Goal: Complete application form: Fill out and submit a form for a specific purpose

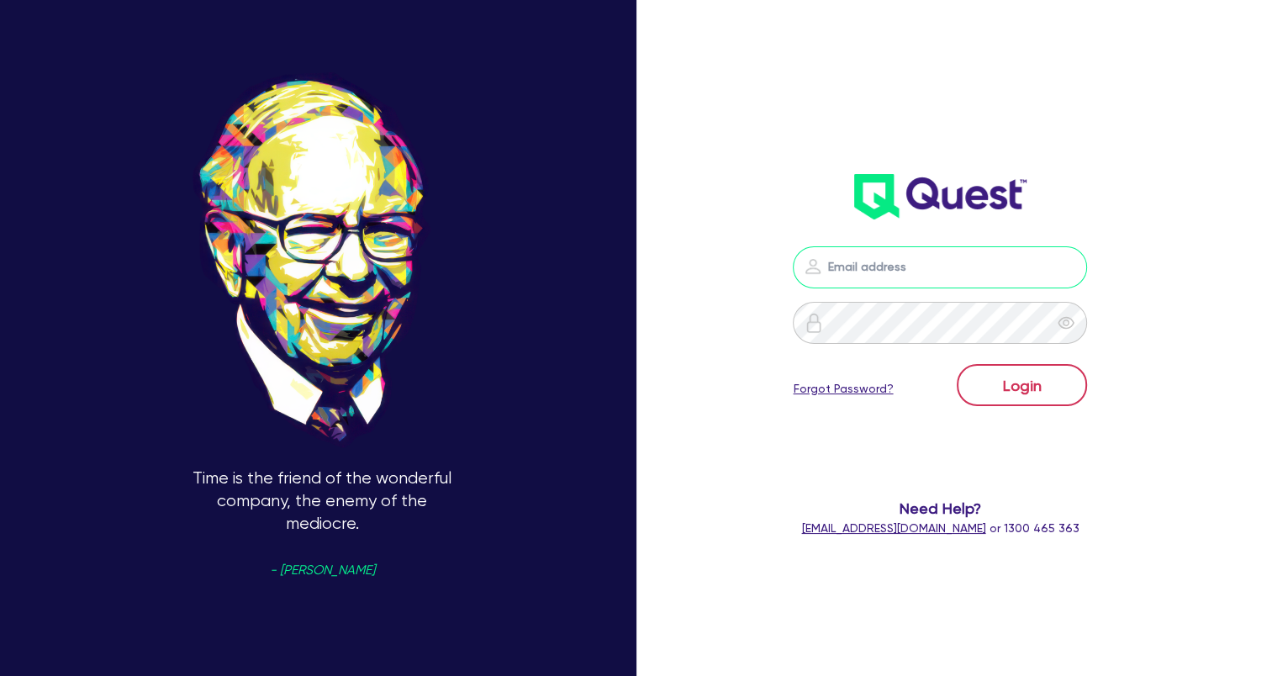
type input "wye@theglobalbeautygroup.com"
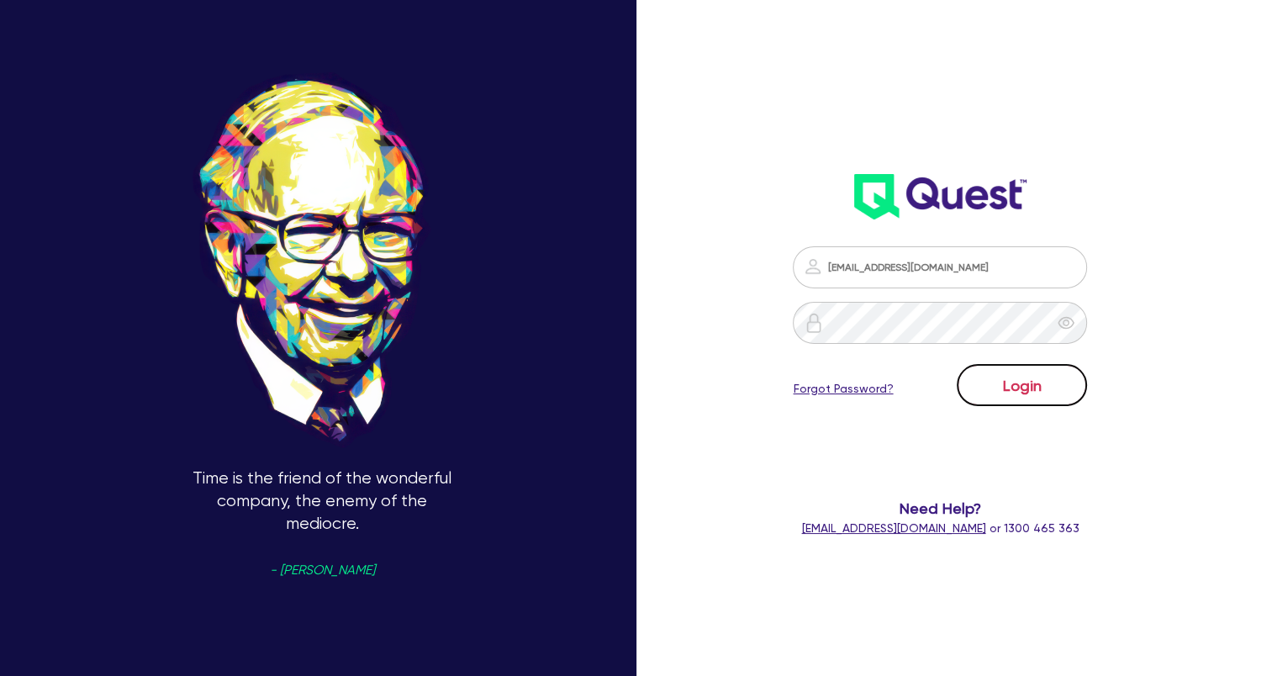
click at [1001, 378] on button "Login" at bounding box center [1022, 385] width 130 height 42
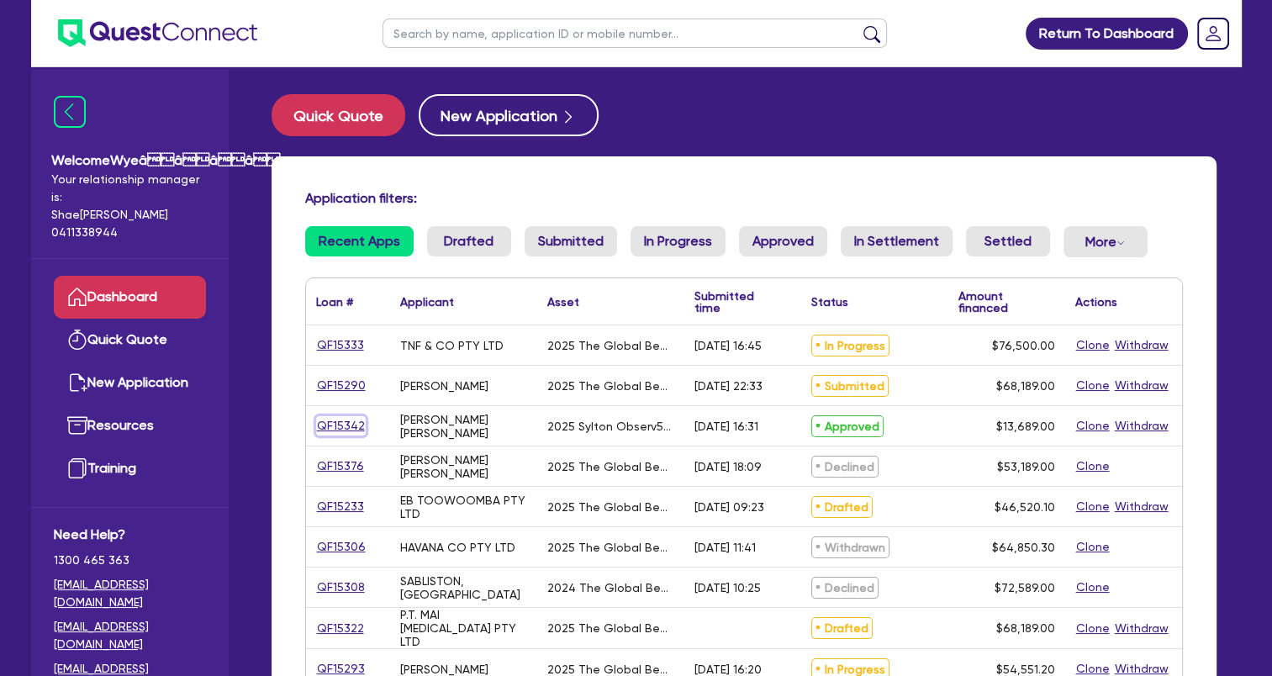
click at [355, 429] on link "QF15342" at bounding box center [341, 425] width 50 height 19
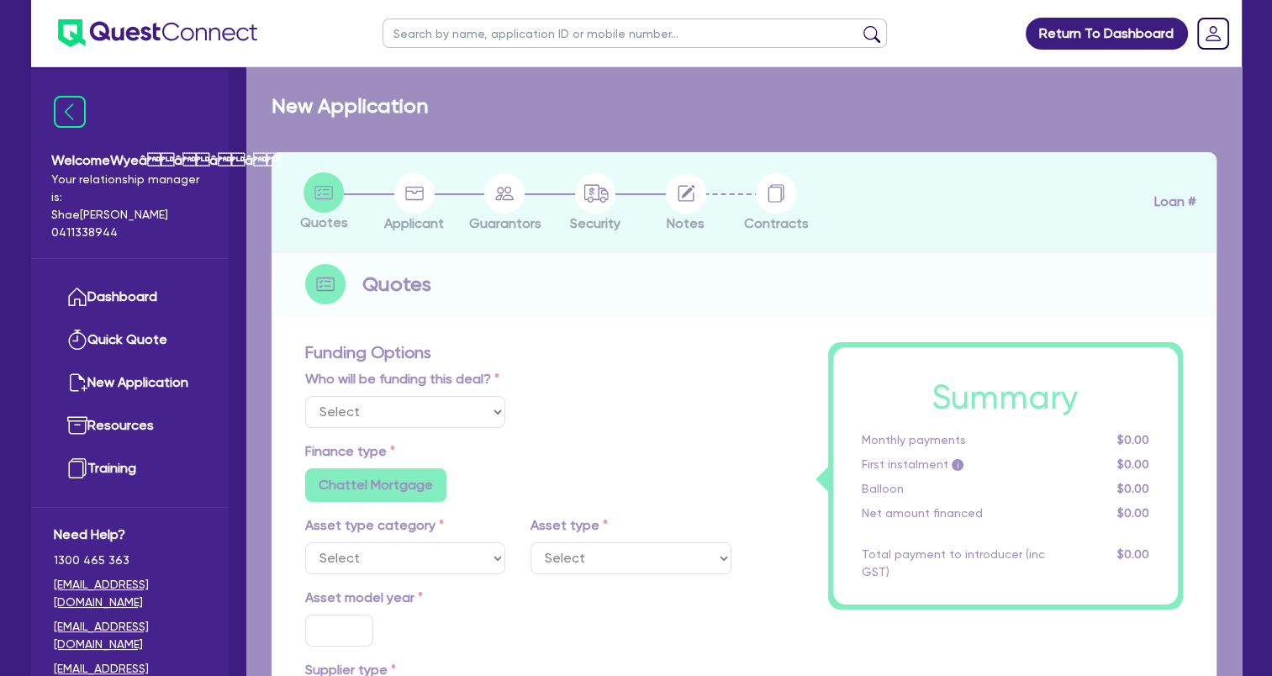
select select "Quest Finance - Own Book"
select select "TERTIARY_ASSETS"
type input "2025"
type input "18,689"
type input "5,000"
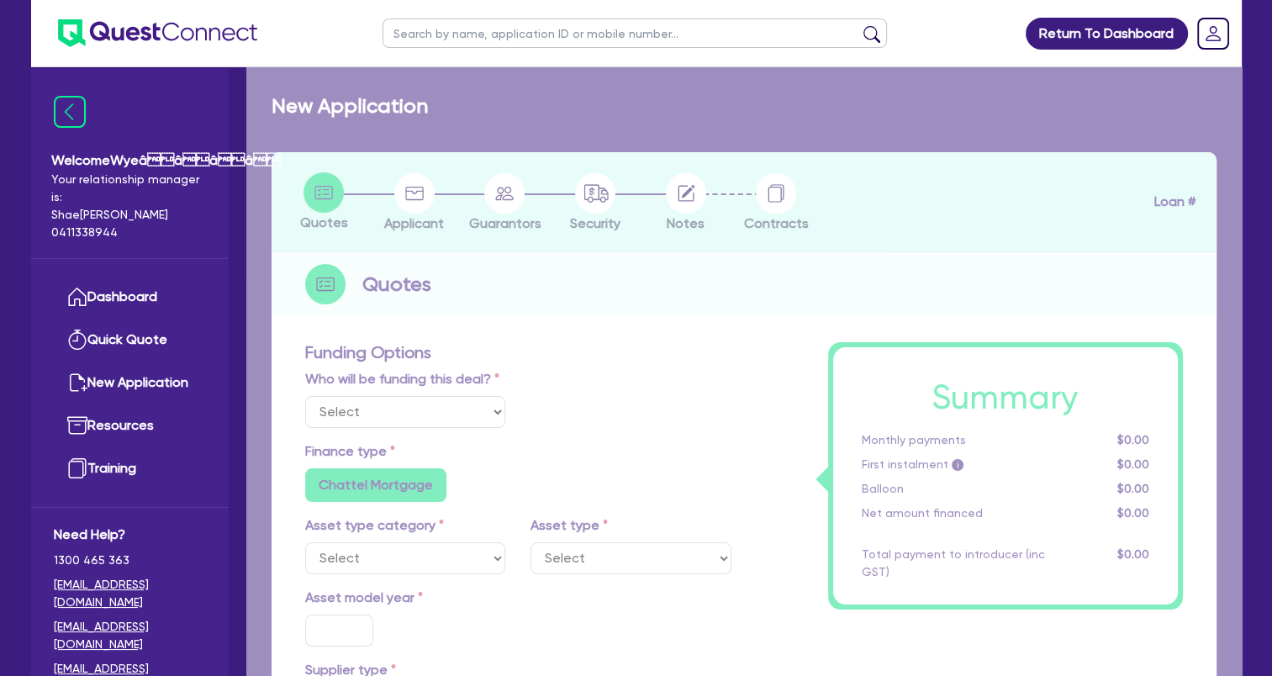
type input "8"
type input "1,095.12"
type input "17.95"
select select "BEAUTY_EQUIPMENT"
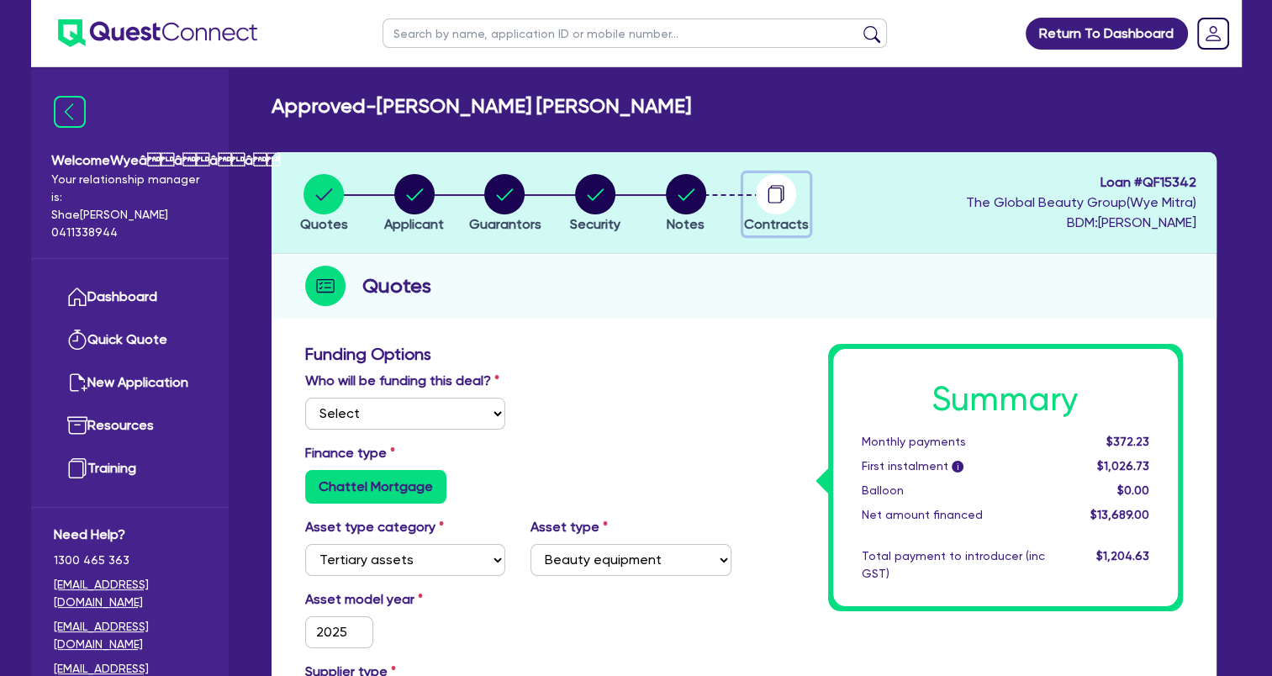
click at [782, 212] on circle "button" at bounding box center [776, 194] width 40 height 40
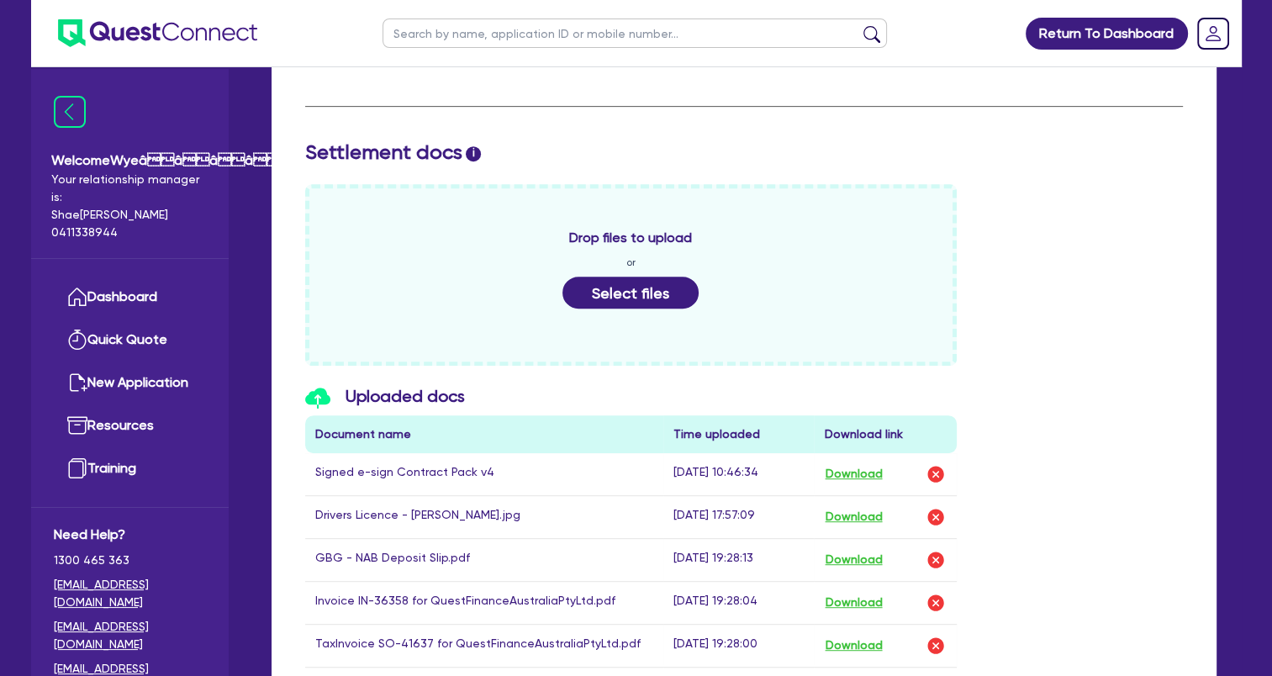
scroll to position [741, 0]
click at [607, 292] on button "Select files" at bounding box center [630, 294] width 136 height 32
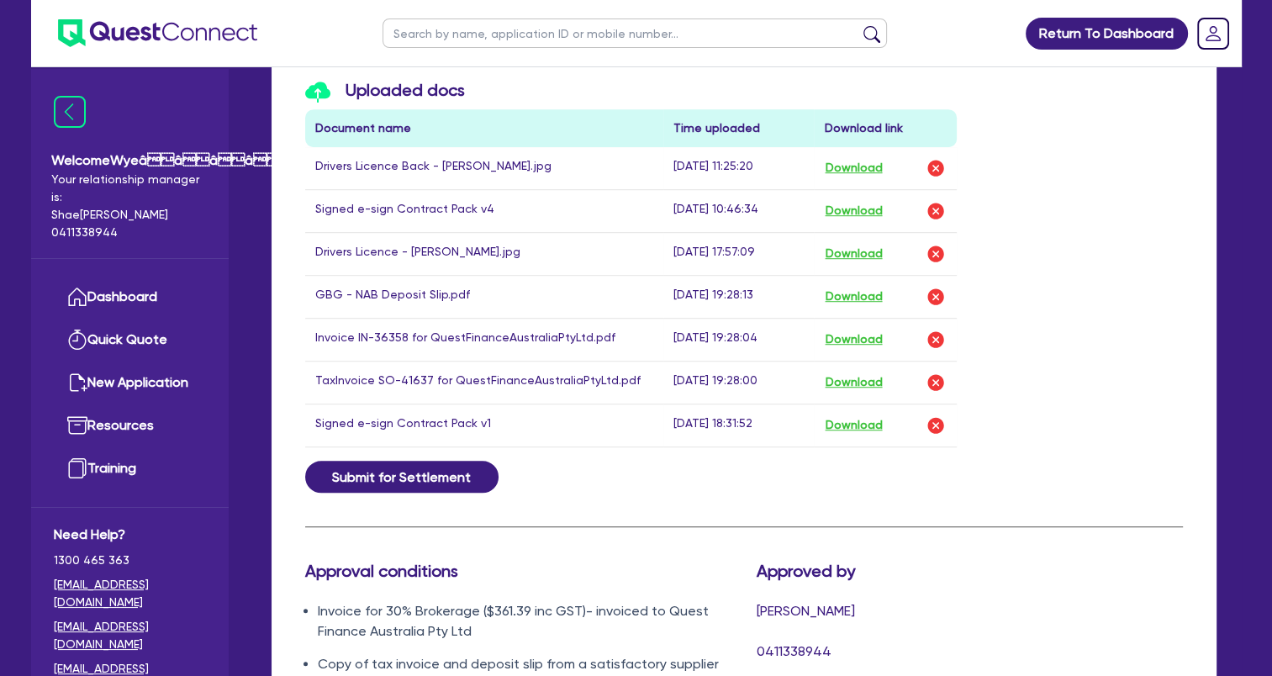
scroll to position [952, 0]
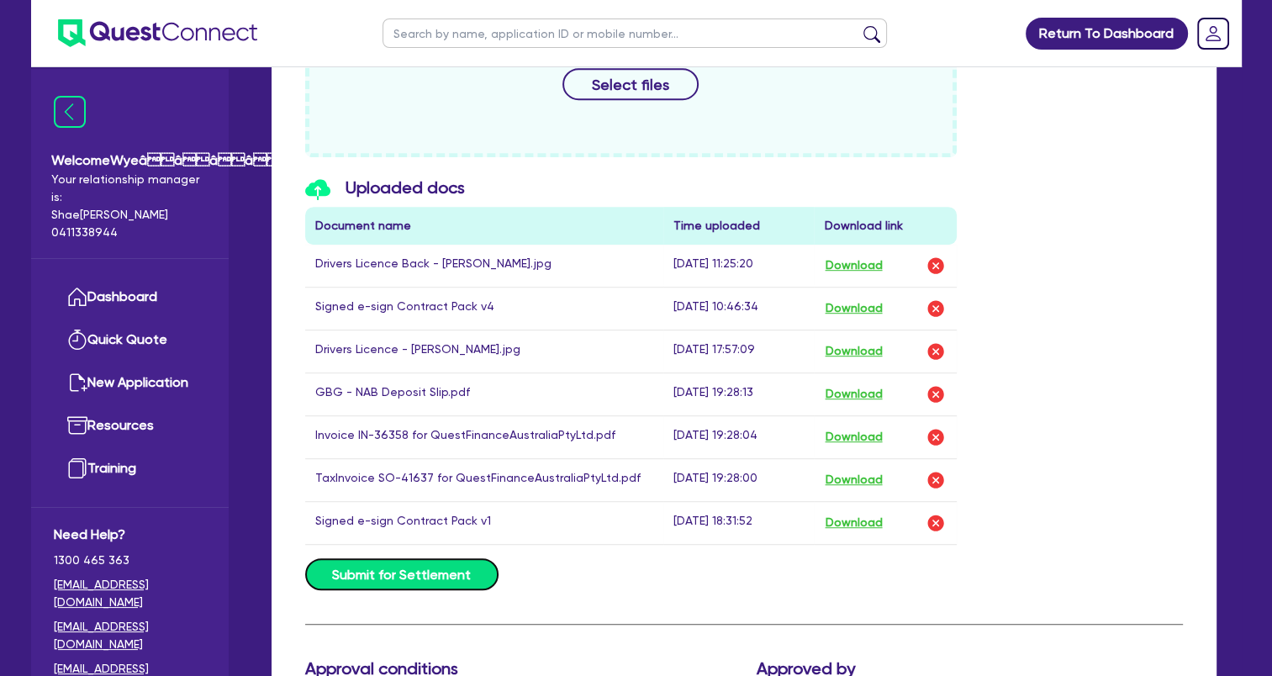
click at [440, 572] on button "Submit for Settlement" at bounding box center [401, 574] width 193 height 32
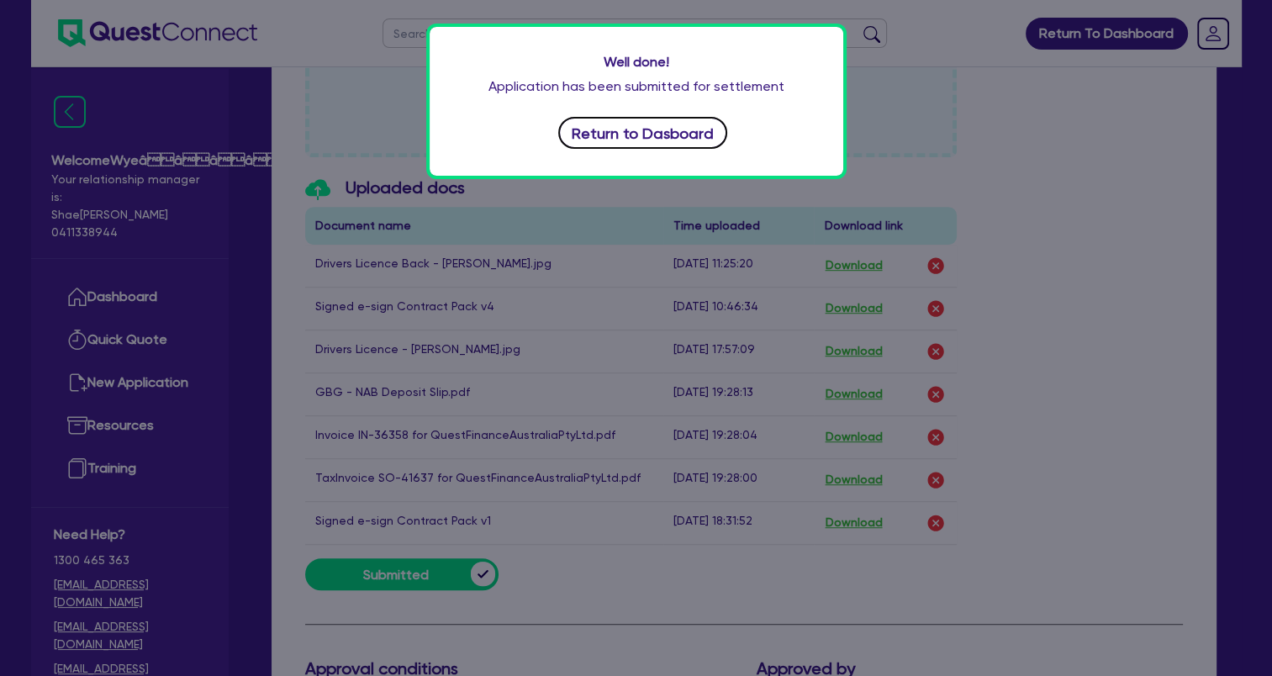
click at [635, 139] on button "Return to Dasboard" at bounding box center [643, 133] width 170 height 32
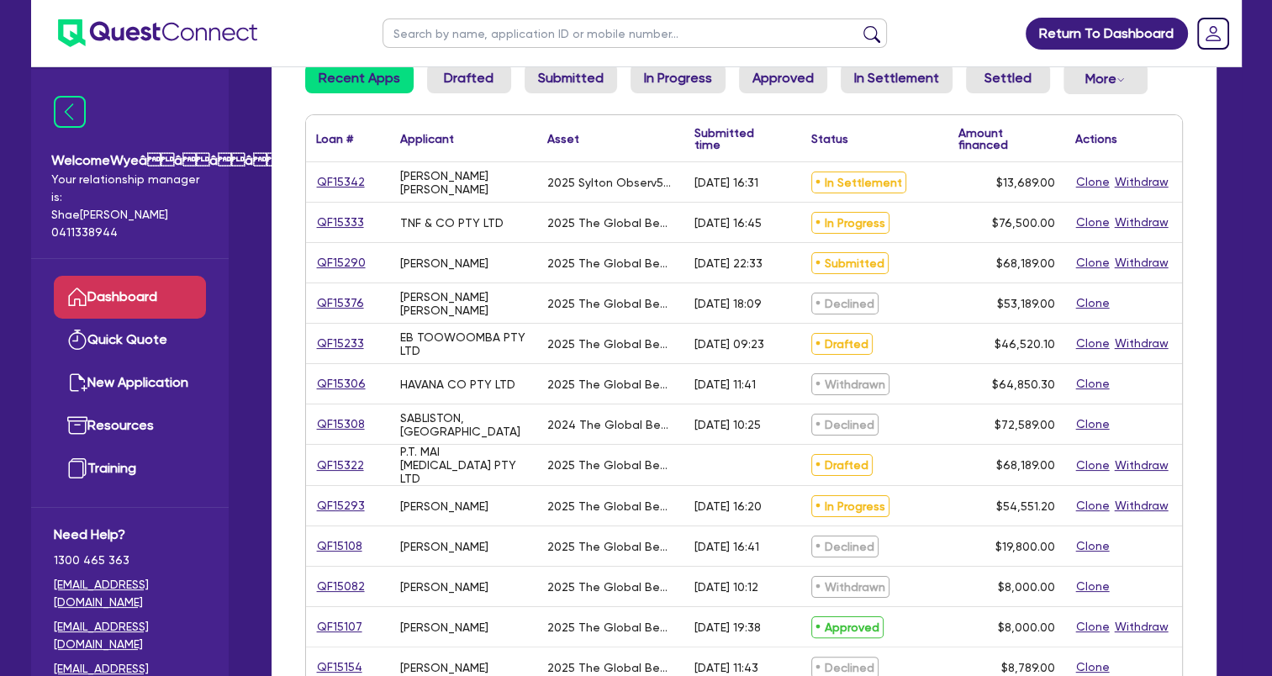
scroll to position [168, 0]
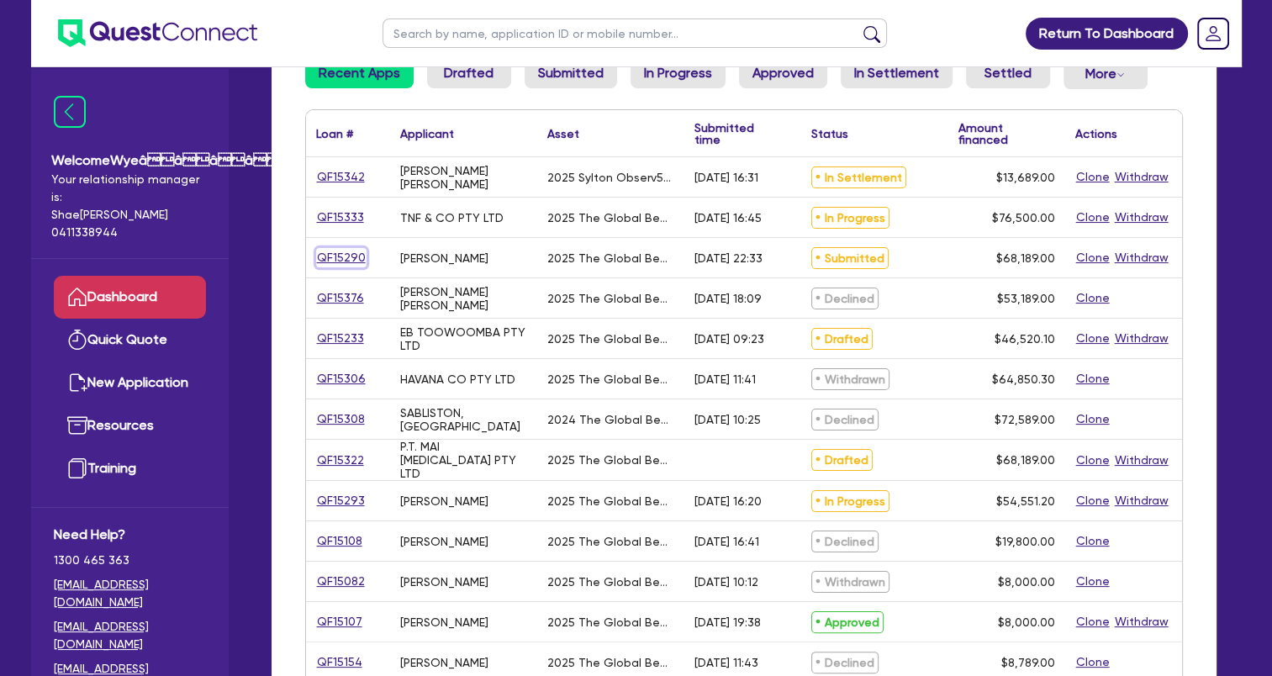
click at [335, 259] on link "QF15290" at bounding box center [341, 257] width 50 height 19
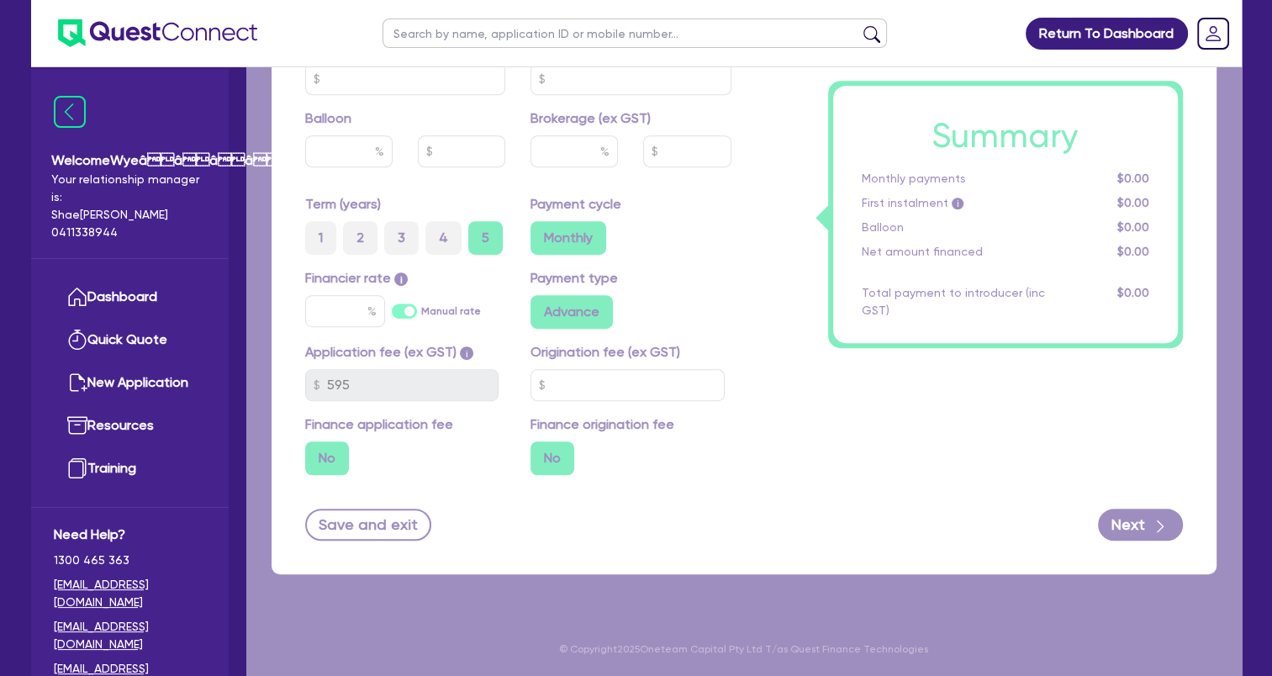
select select "Quest Finance - Own Book"
select select "TERTIARY_ASSETS"
type input "2025"
type input "68,189"
type input "5"
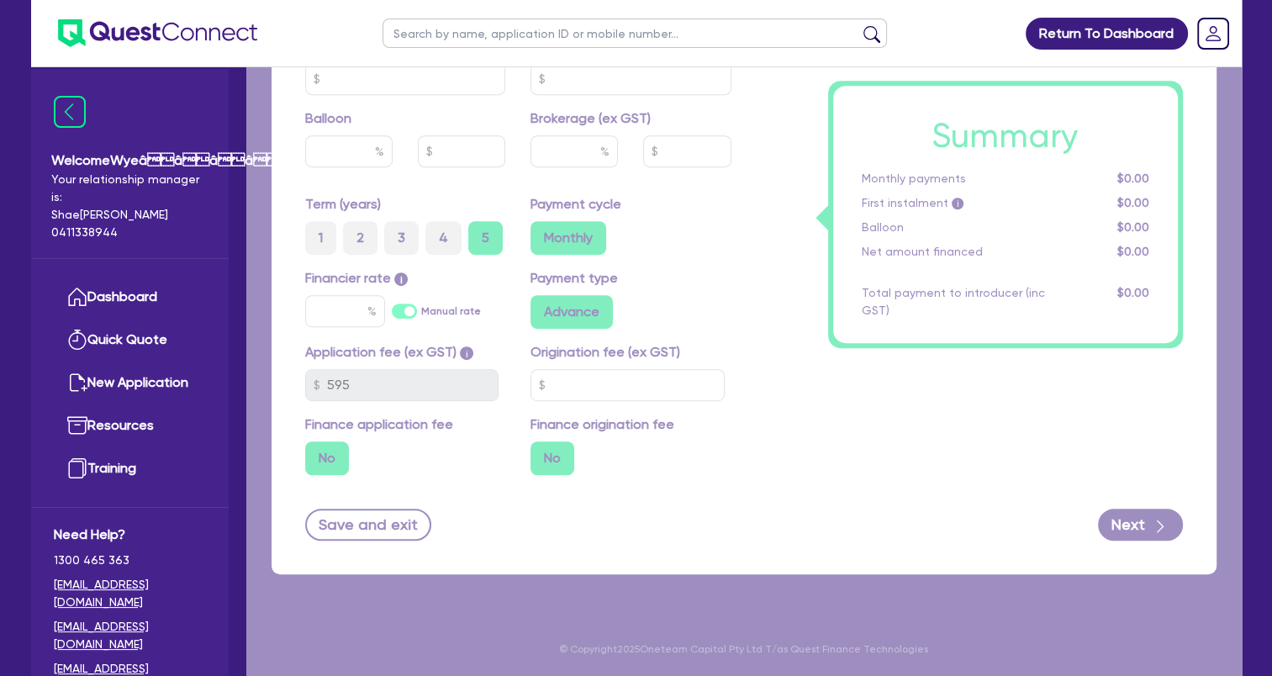
type input "3,409.45"
type input "17.95"
select select "BEAUTY_EQUIPMENT"
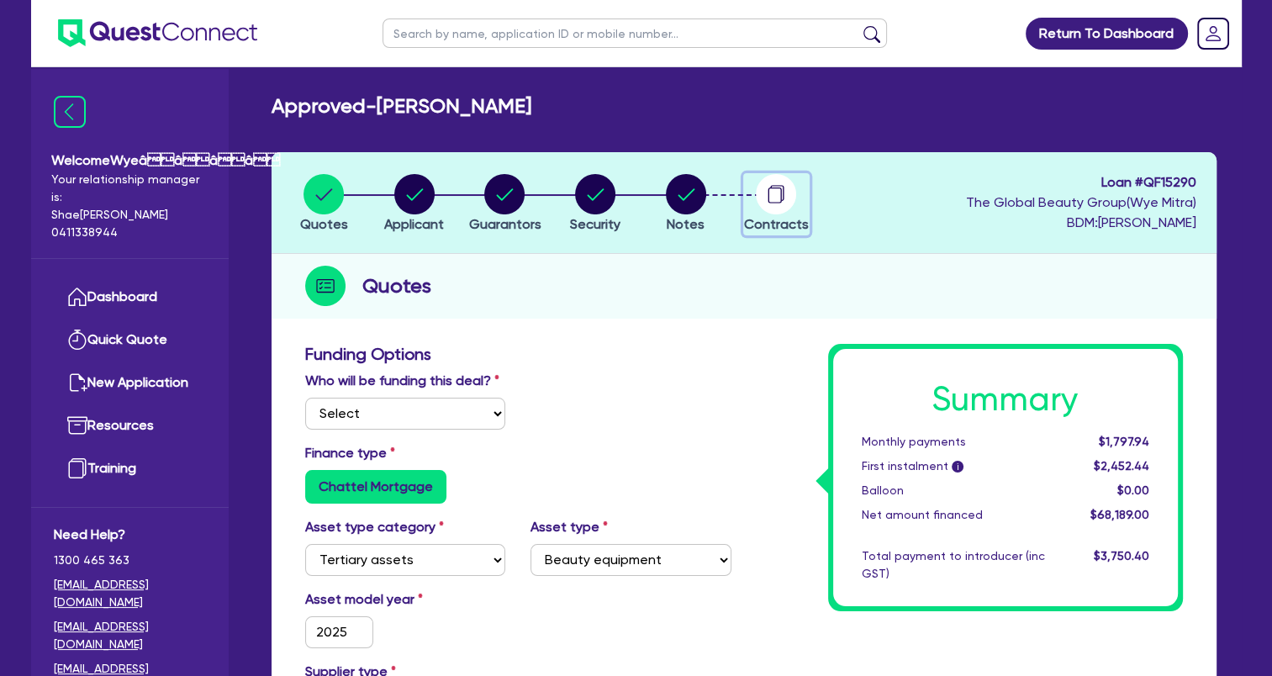
click at [772, 208] on circle "button" at bounding box center [776, 194] width 40 height 40
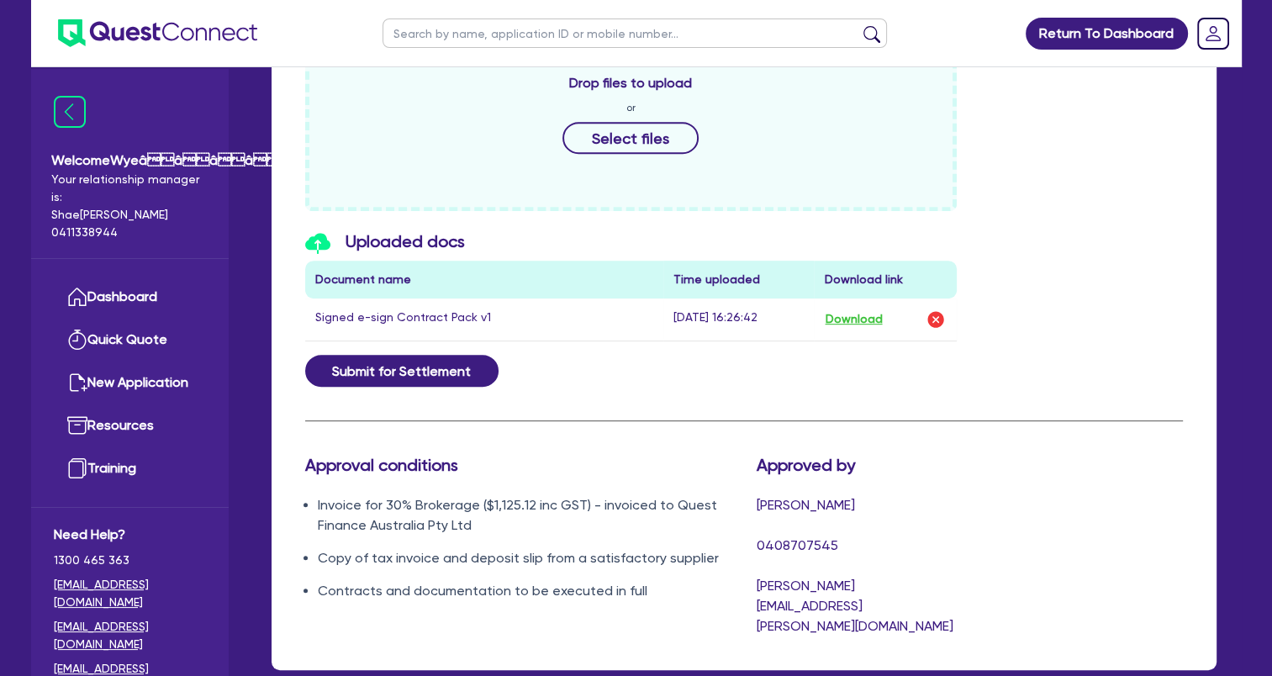
scroll to position [681, 0]
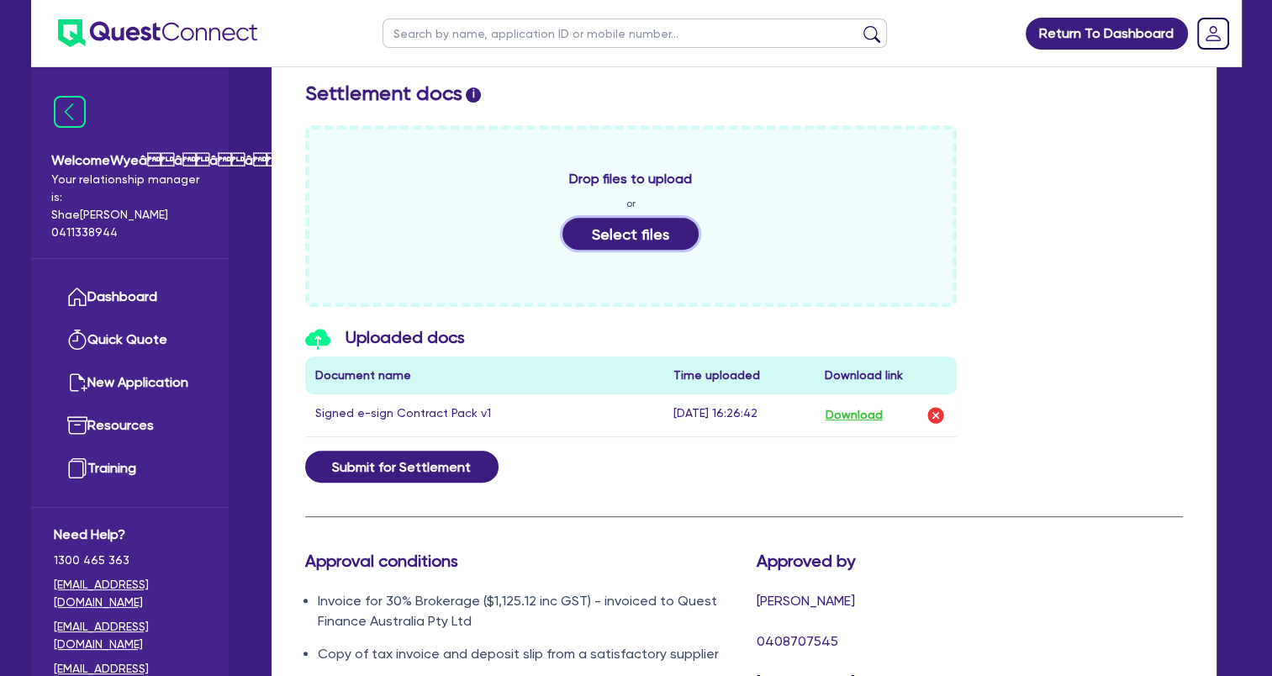
click at [661, 229] on button "Select files" at bounding box center [630, 234] width 136 height 32
click at [627, 224] on button "Select files" at bounding box center [630, 234] width 136 height 32
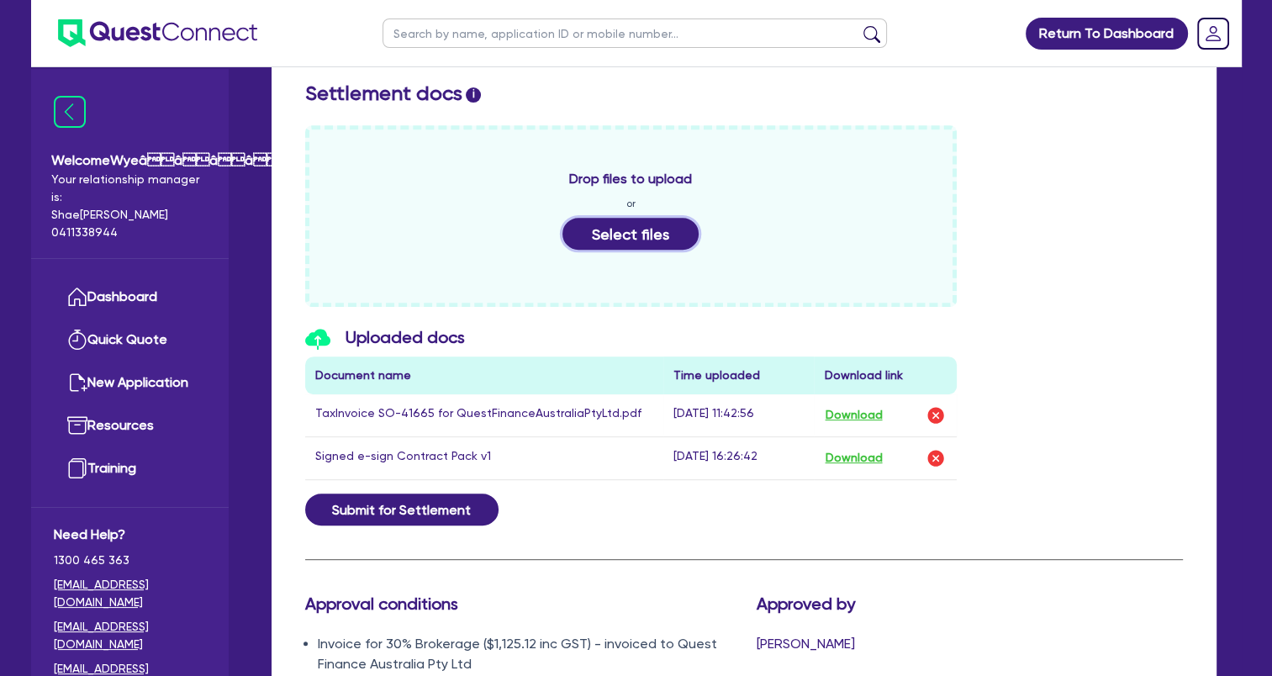
click at [630, 233] on button "Select files" at bounding box center [630, 234] width 136 height 32
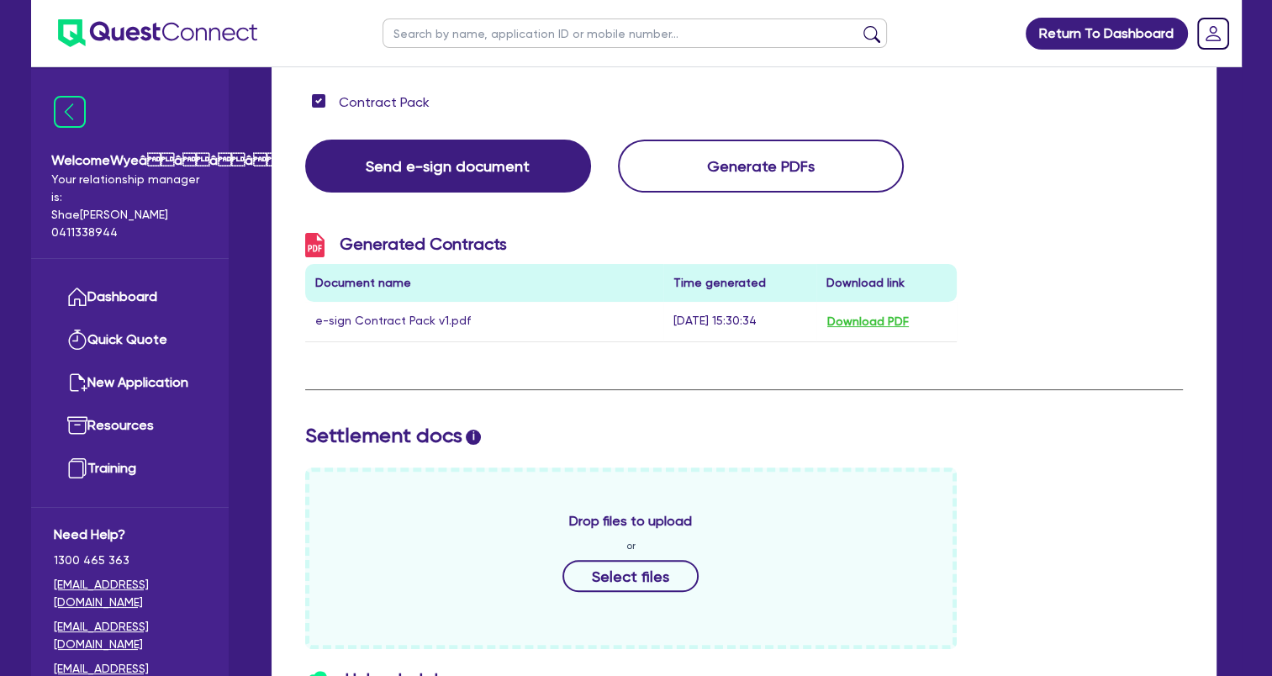
scroll to position [336, 0]
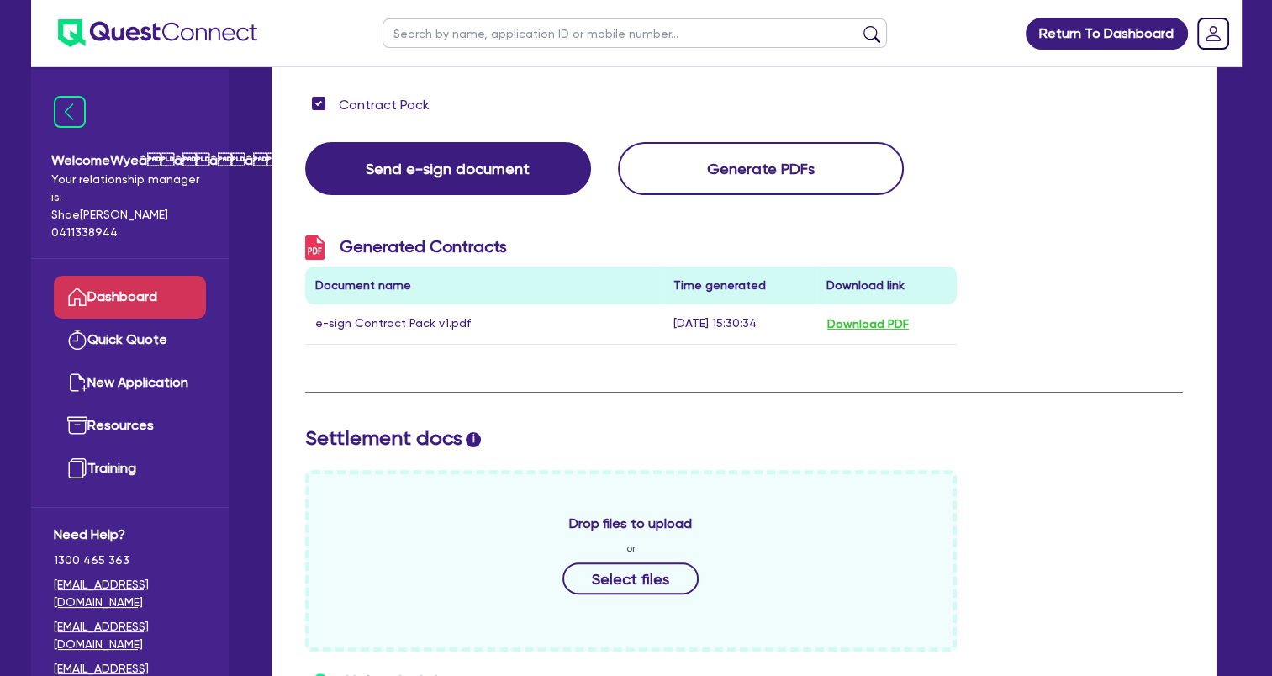
click at [154, 296] on link "Dashboard" at bounding box center [130, 297] width 152 height 43
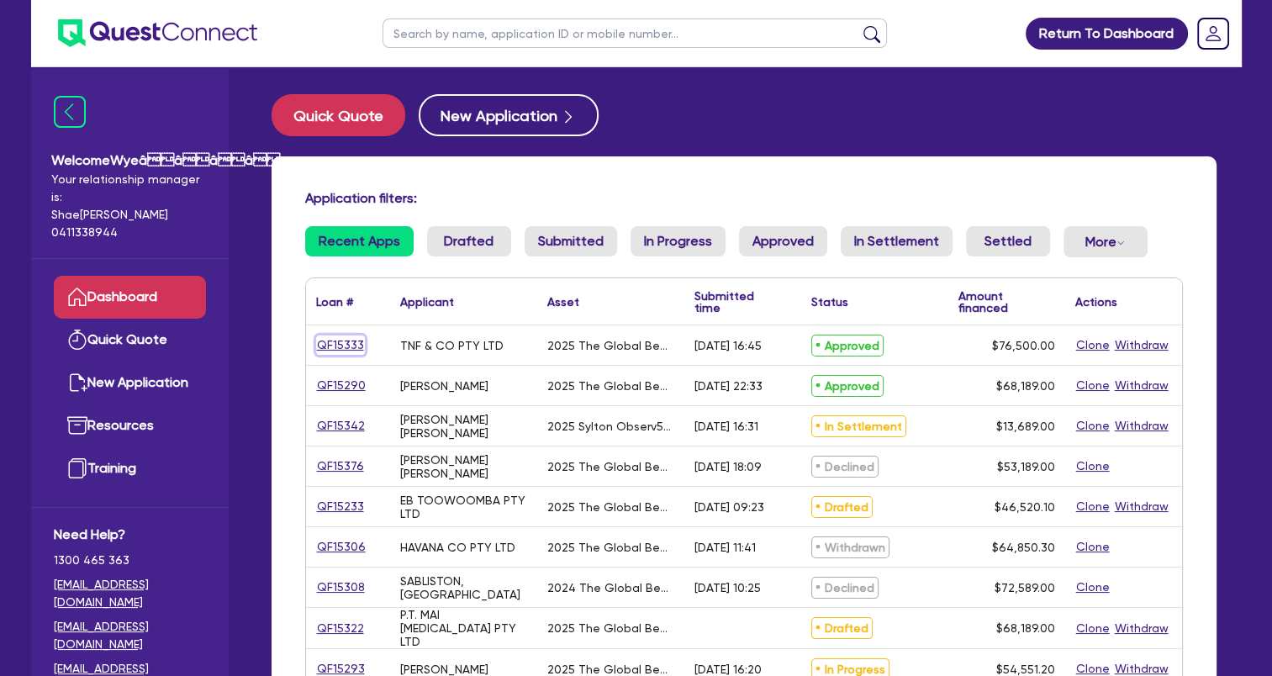
click at [351, 349] on link "QF15333" at bounding box center [340, 344] width 49 height 19
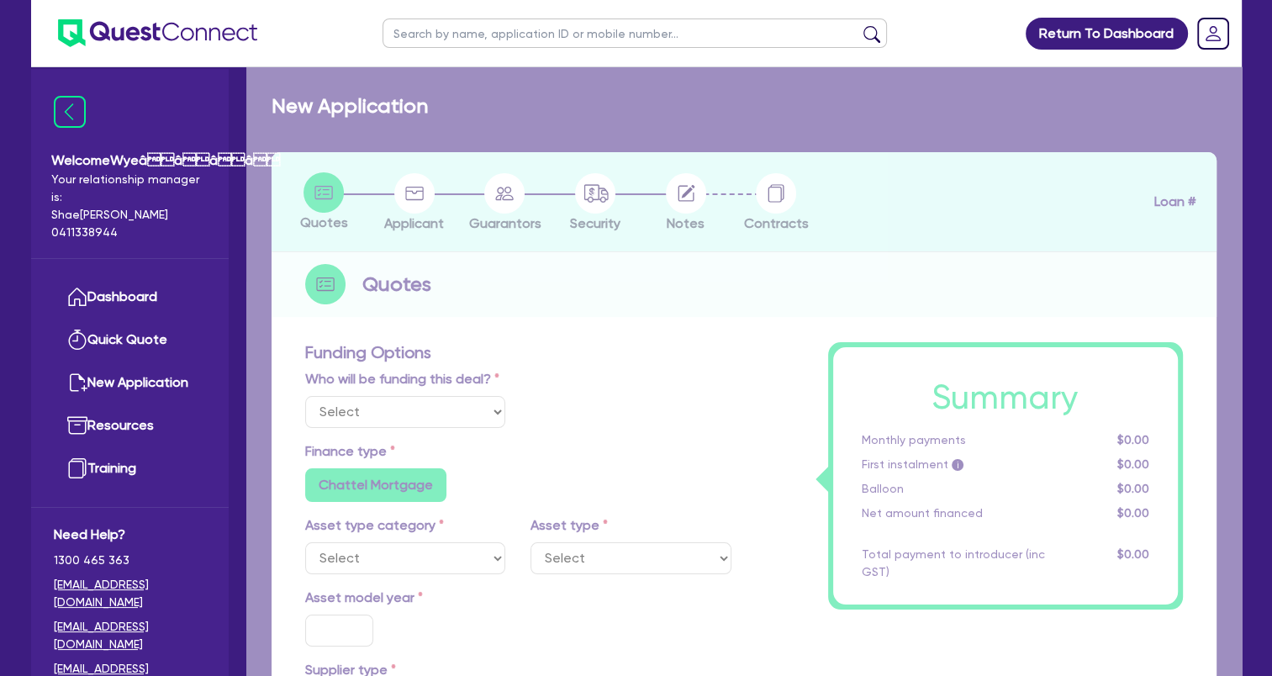
select select "Quest Finance - Own Book"
select select "TERTIARY_ASSETS"
type input "2025"
type input "76,500"
type input "4"
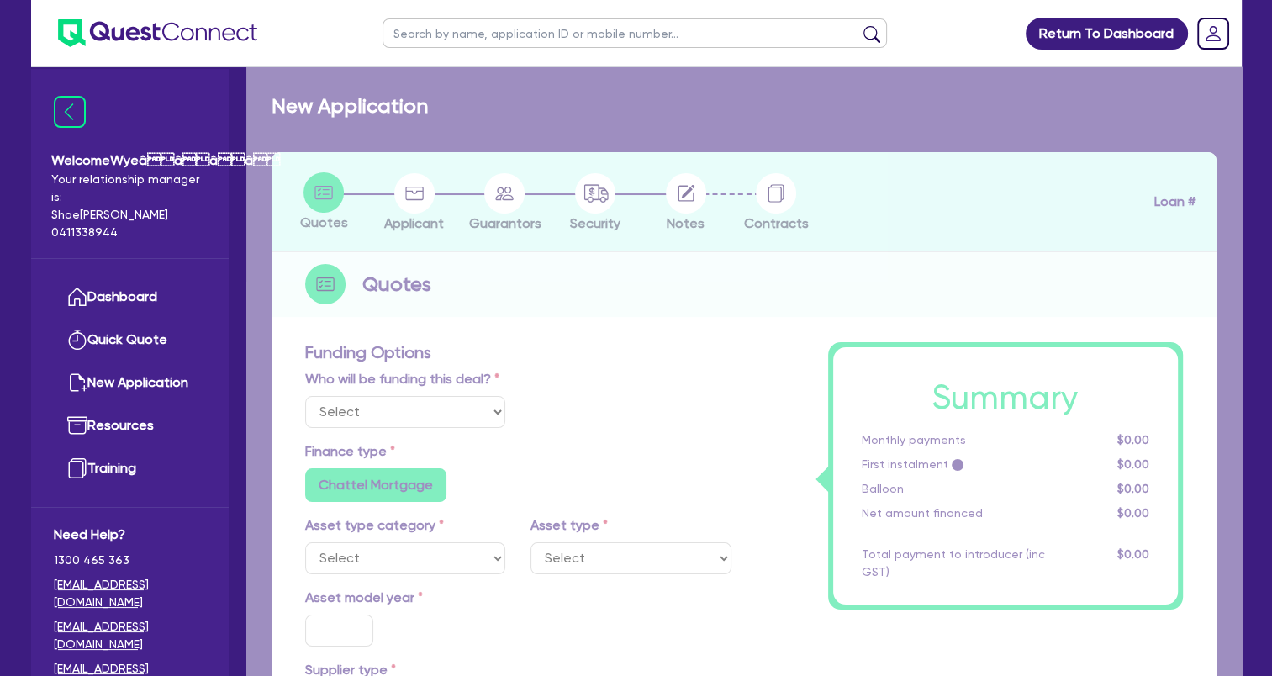
type input "3,060"
type input "17.95"
select select "BEAUTY_EQUIPMENT"
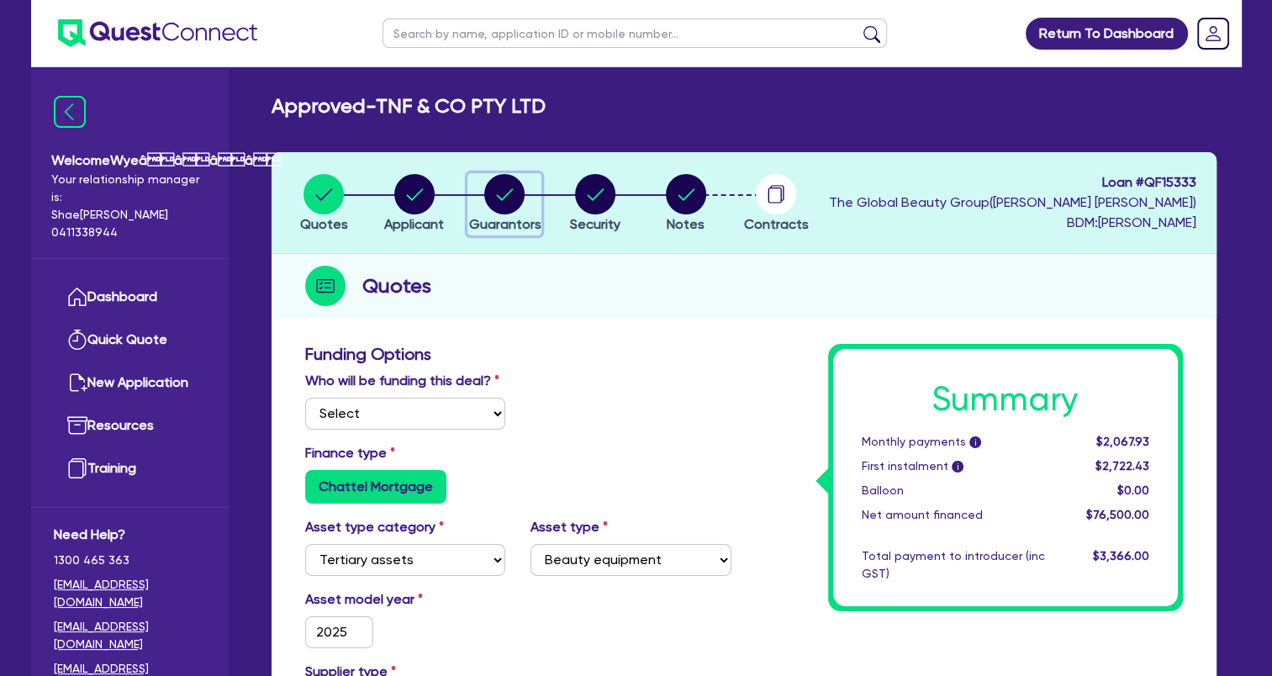
click at [518, 201] on circle "button" at bounding box center [504, 194] width 40 height 40
select select "MRS"
select select "QLD"
select select "MARRIED"
select select "QLD"
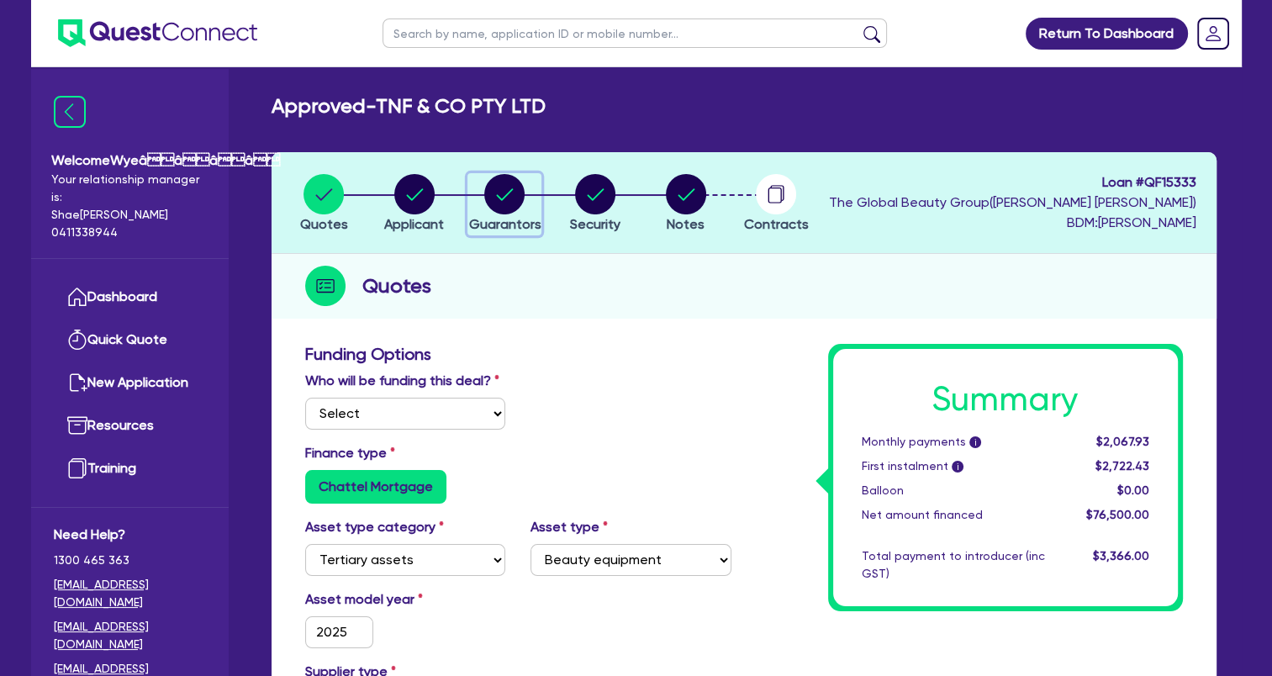
select select "CASH"
select select "HOUSEHOLD_PERSONAL"
select select "VEHICLE"
select select "PROPERTY"
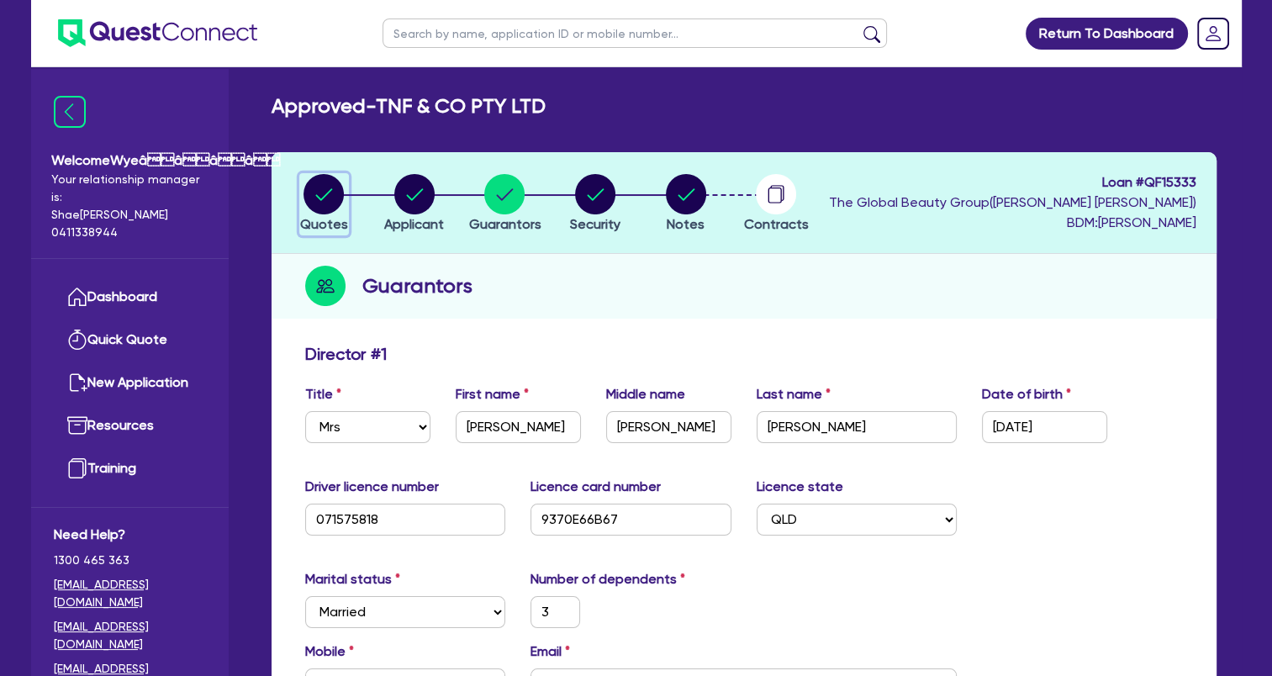
click at [319, 200] on circle "button" at bounding box center [323, 194] width 40 height 40
select select "Quest Finance - Own Book"
select select "TERTIARY_ASSETS"
select select "BEAUTY_EQUIPMENT"
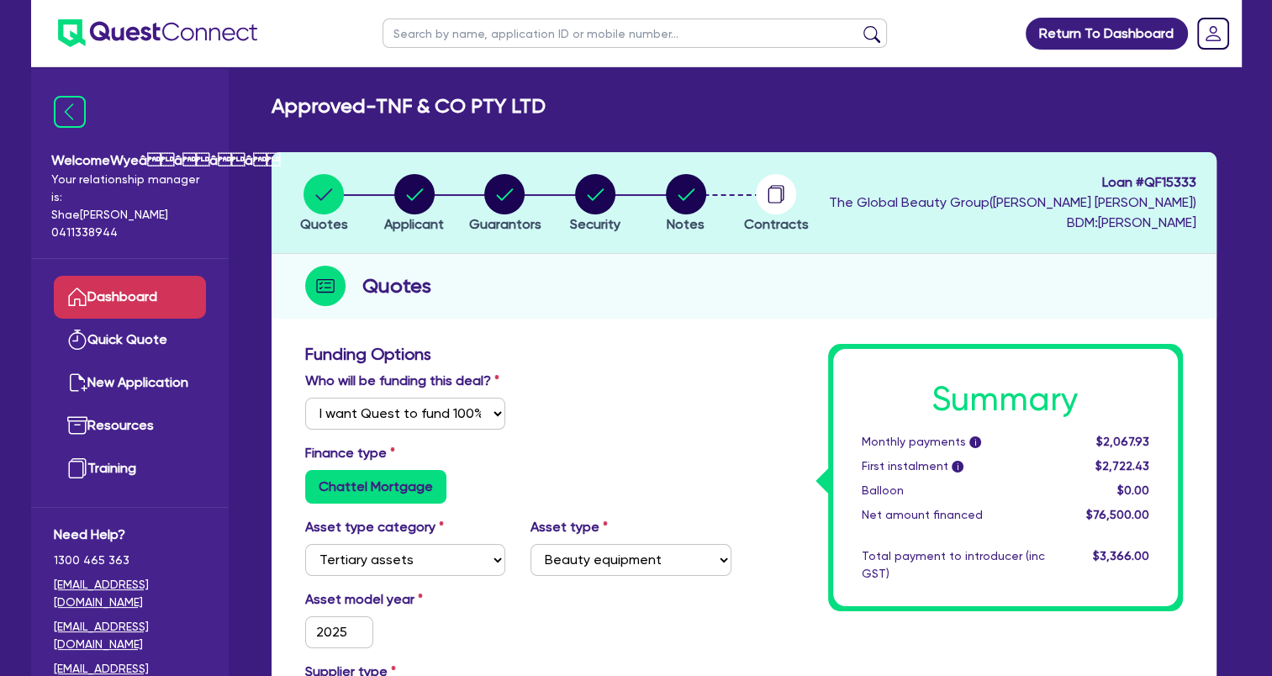
click at [165, 303] on link "Dashboard" at bounding box center [130, 297] width 152 height 43
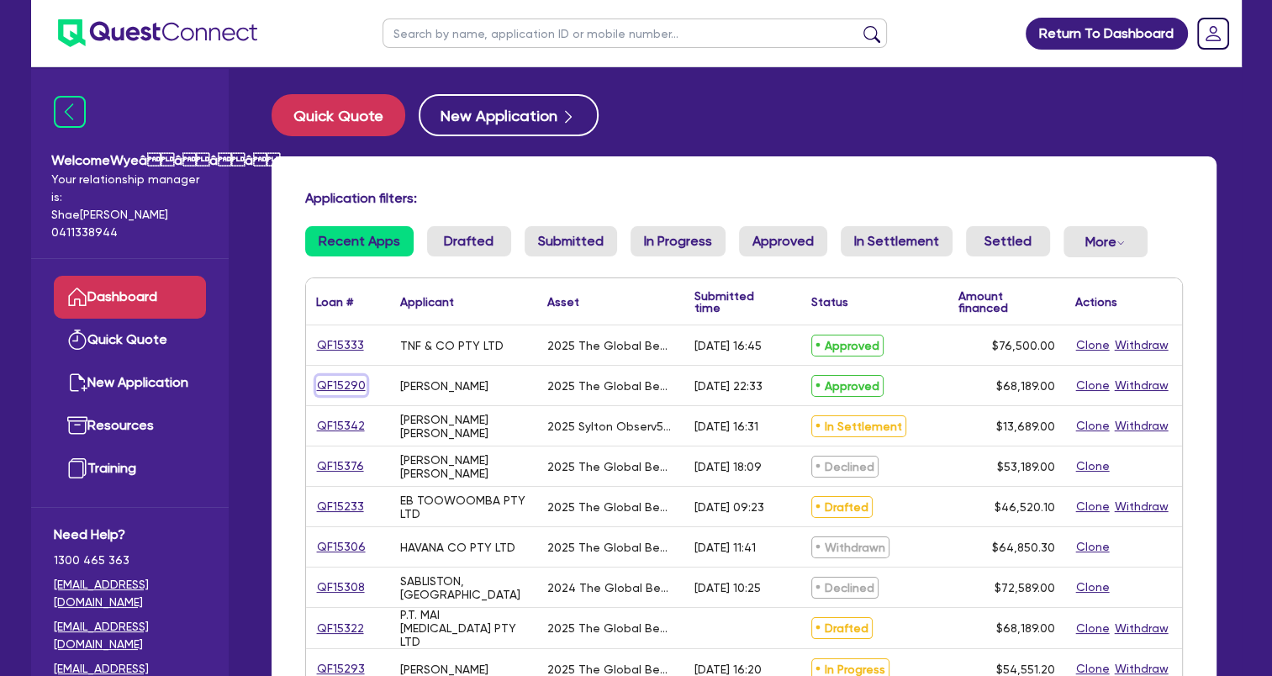
click at [338, 387] on link "QF15290" at bounding box center [341, 385] width 50 height 19
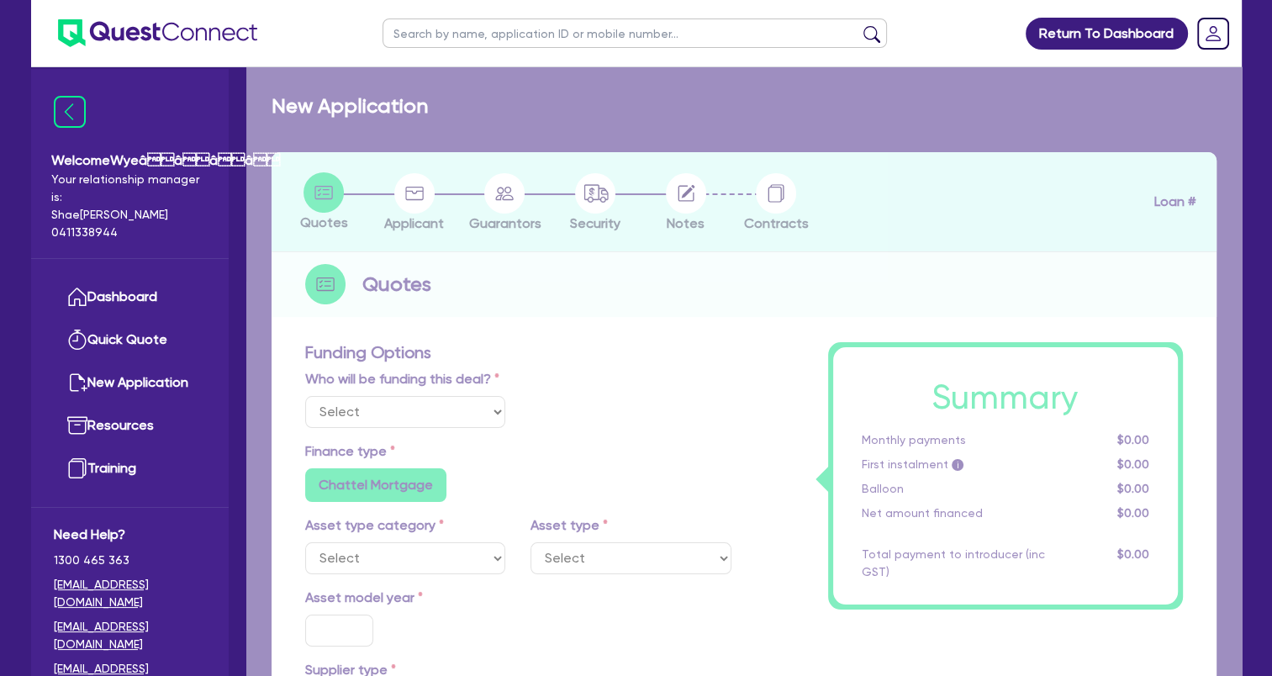
select select "Quest Finance - Own Book"
select select "TERTIARY_ASSETS"
type input "2025"
type input "68,189"
type input "5"
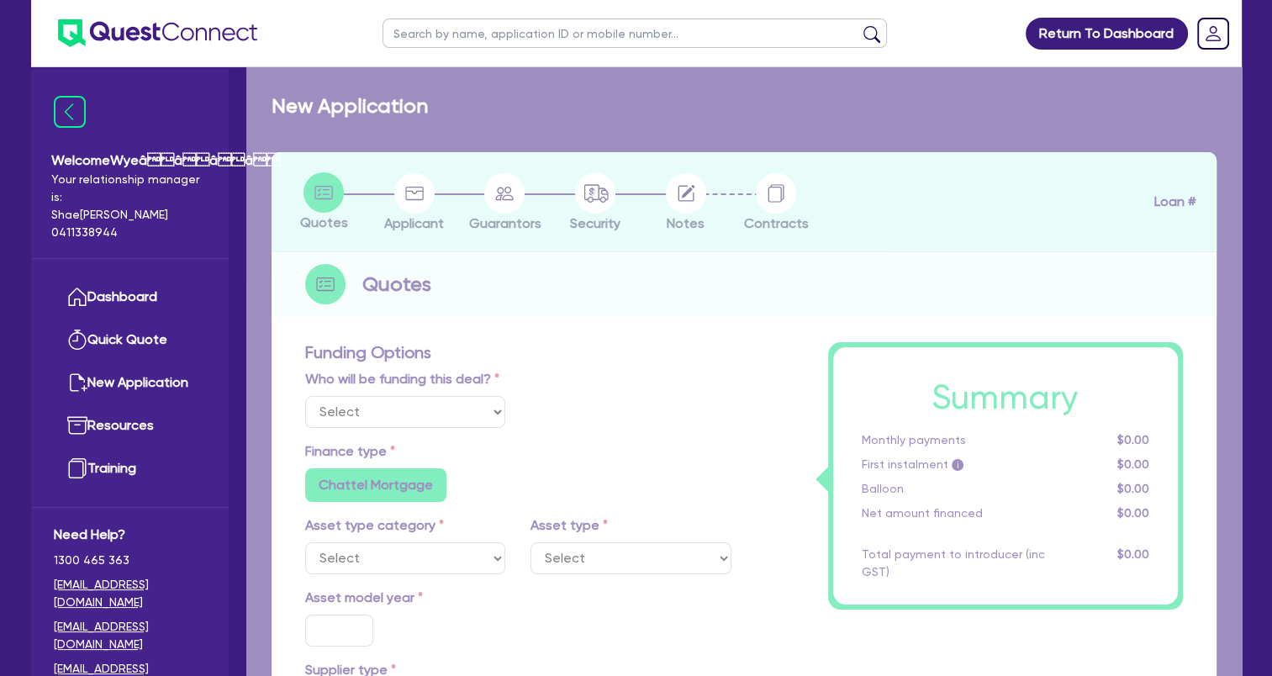
type input "3,409.45"
type input "17.95"
select select "BEAUTY_EQUIPMENT"
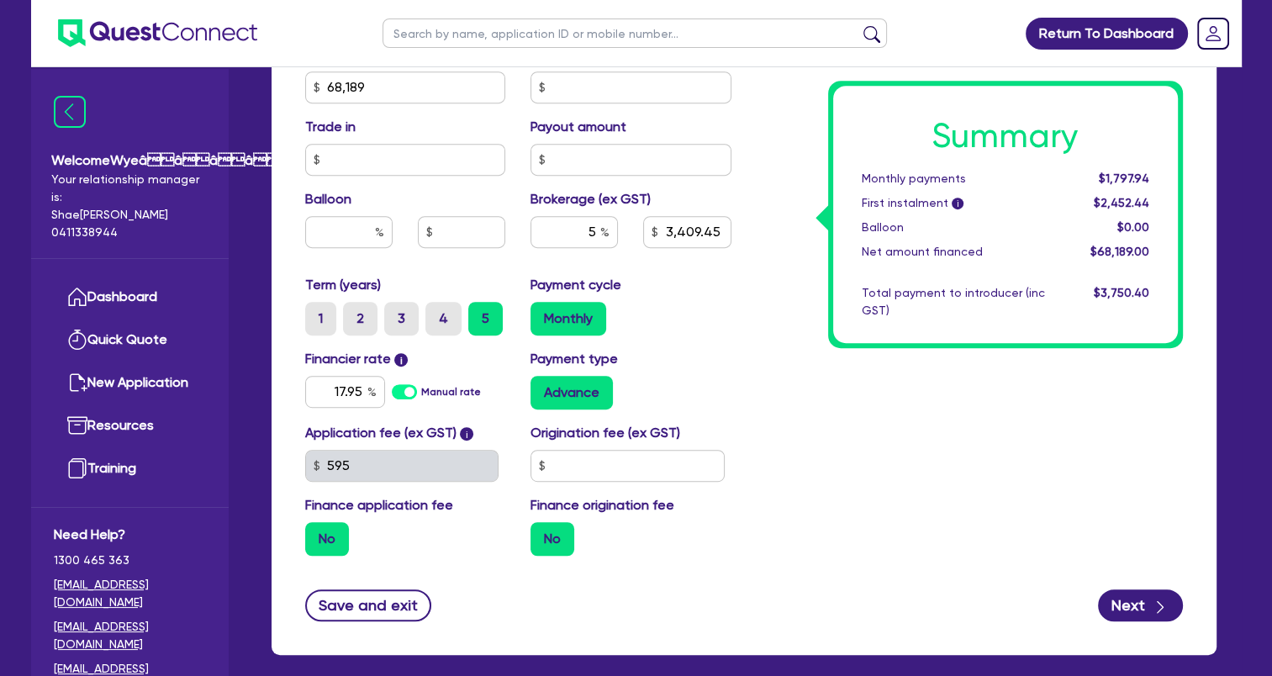
scroll to position [937, 0]
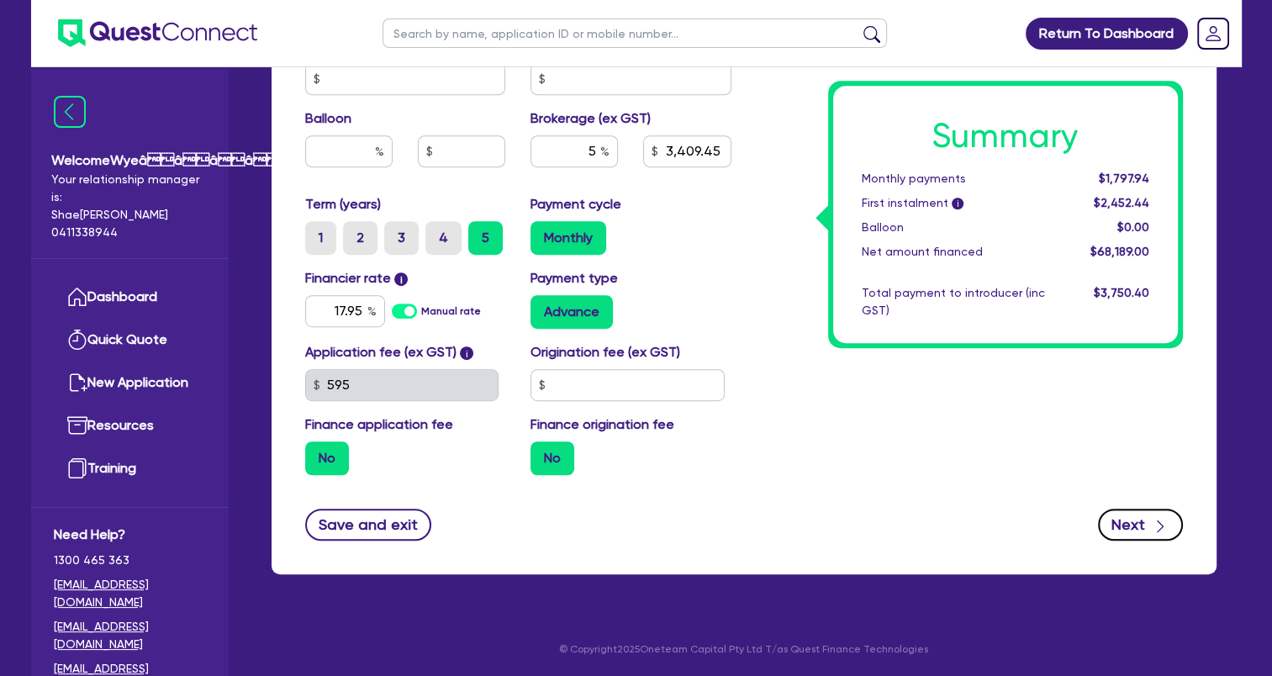
click at [1146, 528] on button "Next" at bounding box center [1140, 525] width 85 height 32
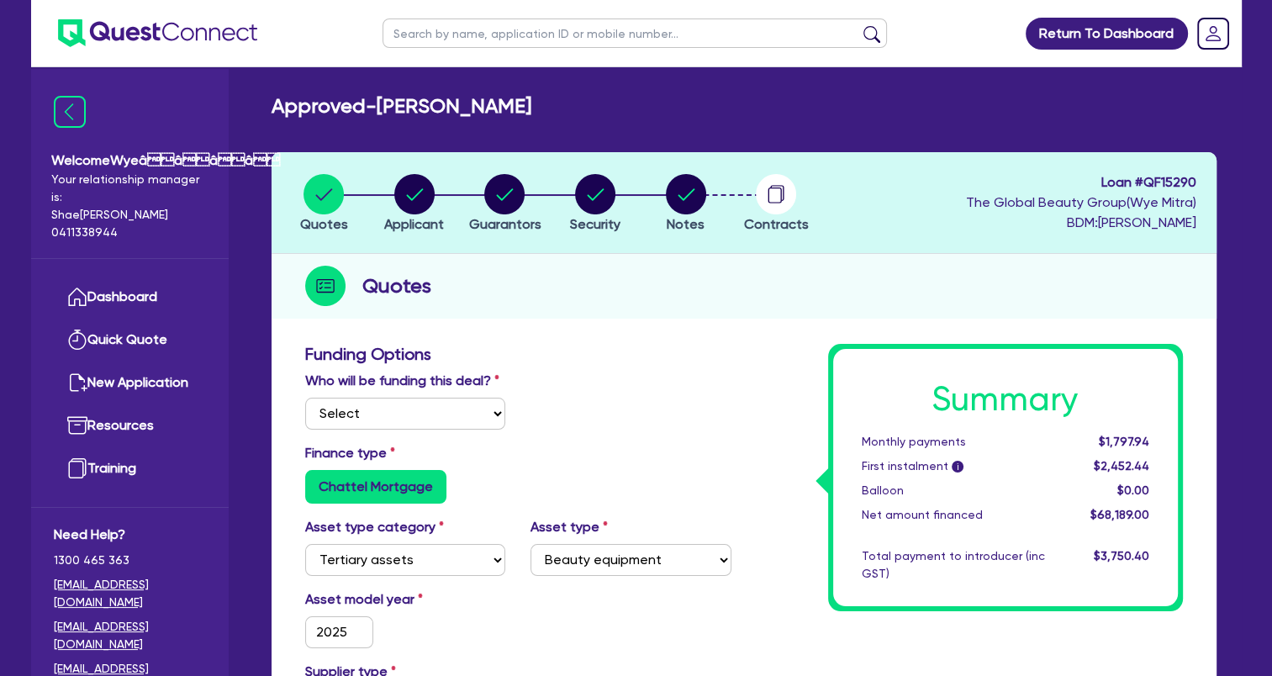
select select "SOLE_TRADER"
select select "HEALTH_BEAUTY"
select select "HAIR_BEAUTY_SALONS"
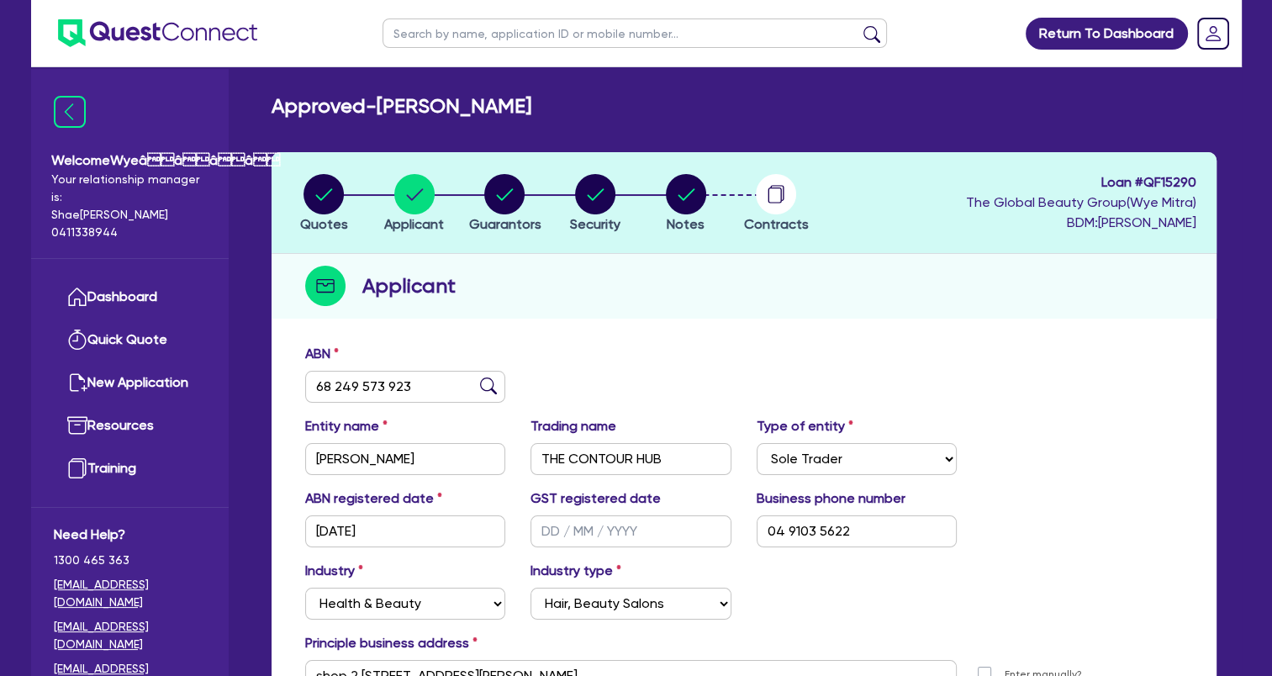
scroll to position [203, 0]
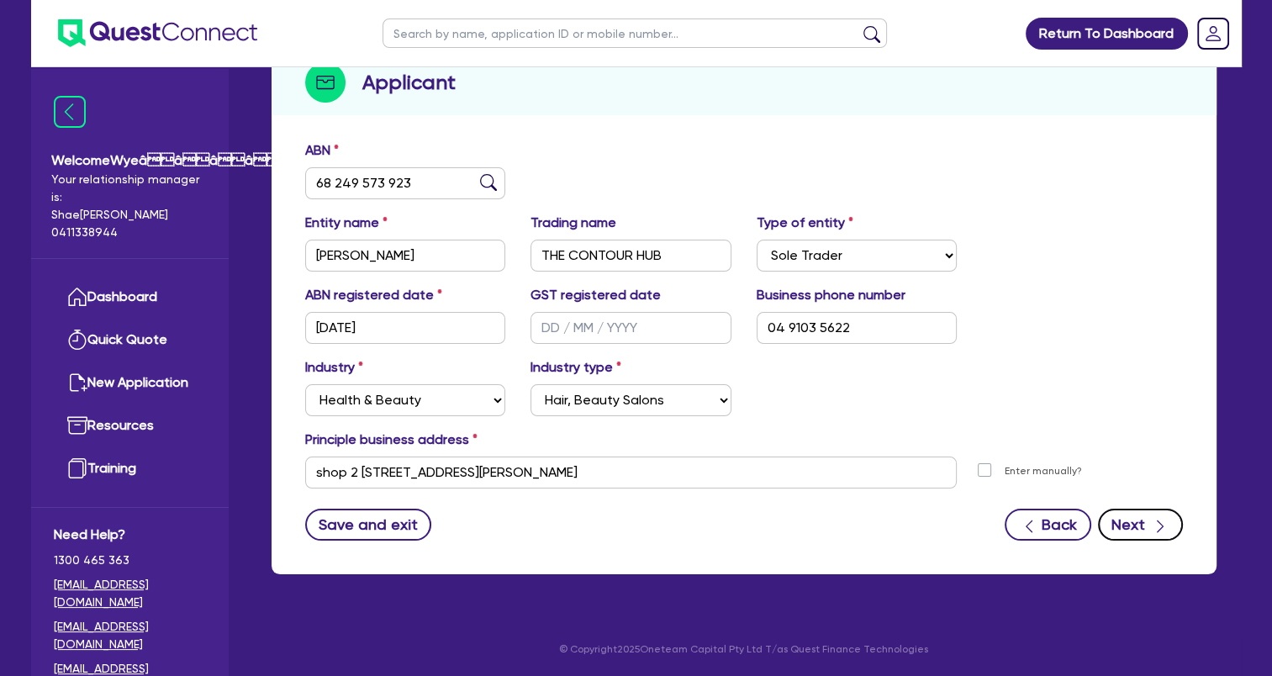
click at [1143, 527] on button "Next" at bounding box center [1140, 525] width 85 height 32
select select "MS"
select select "NSW"
select select "DE_FACTO"
select select "CASH"
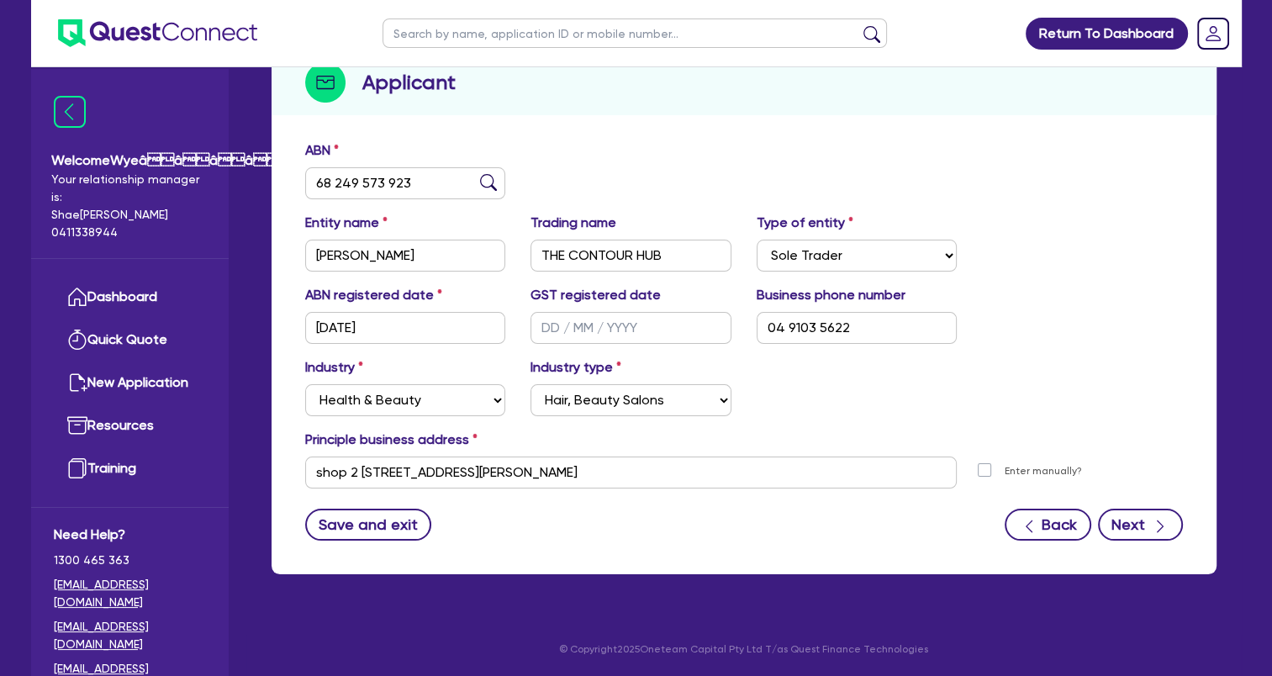
select select "PROPERTY"
select select "INVESTMENT_PROPERTY"
select select "VEHICLE"
select select "HOUSEHOLD_PERSONAL"
select select "OTHER"
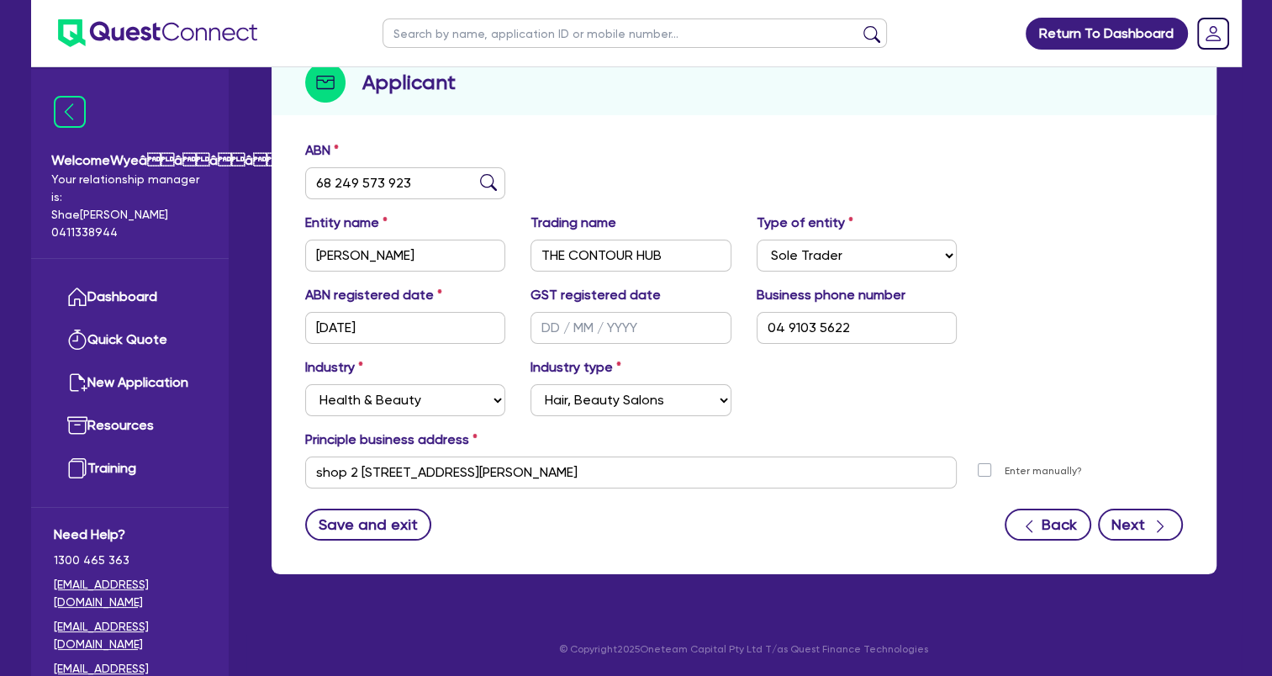
select select "MORTGAGE"
select select "INVESTMENT_PROPERTY_LOAN"
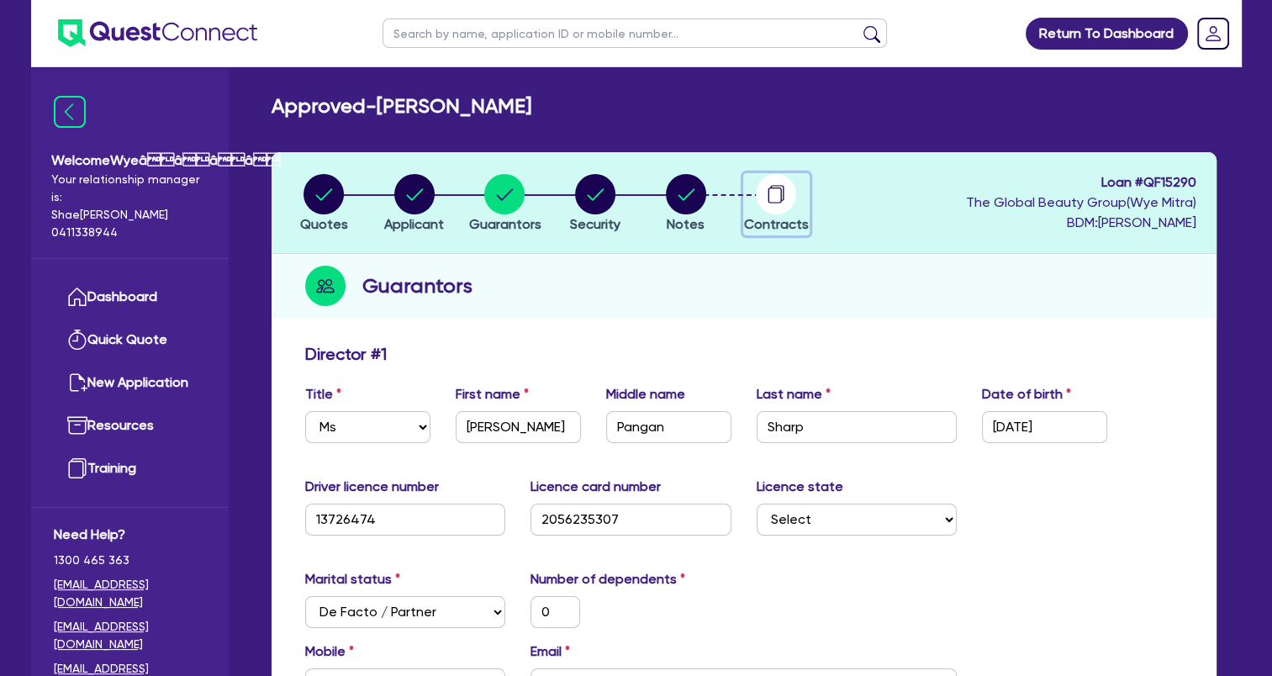
click at [778, 208] on circle "button" at bounding box center [776, 194] width 40 height 40
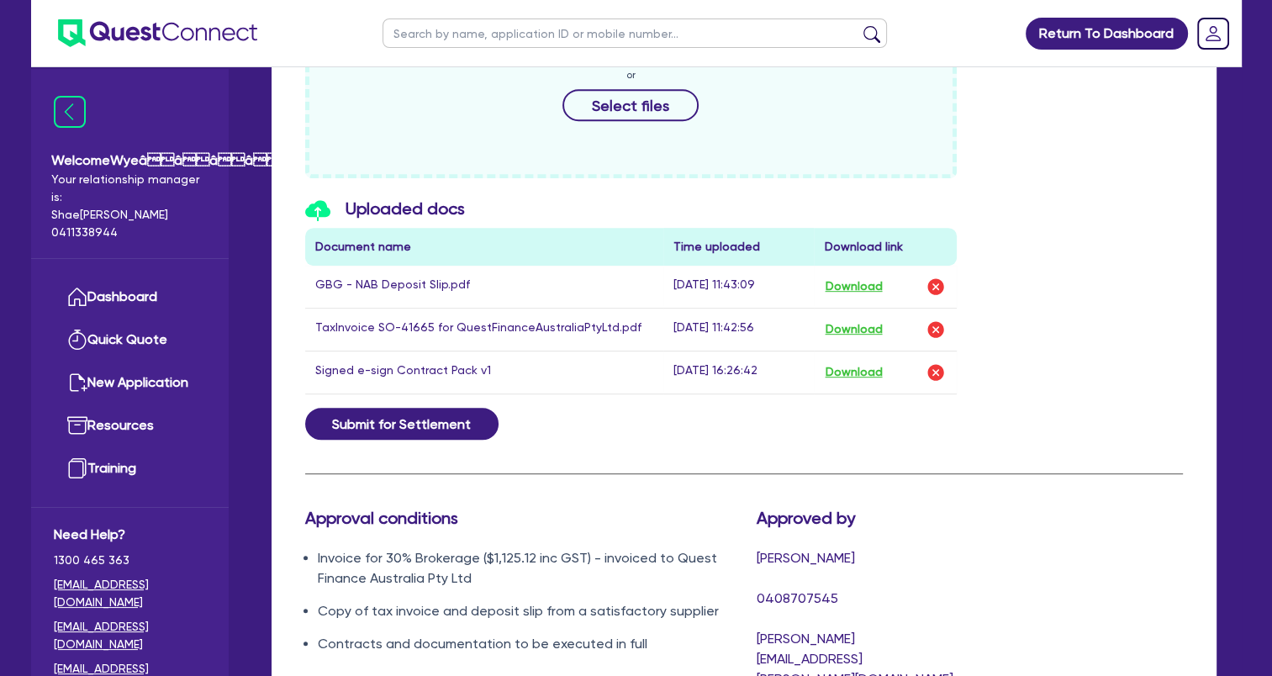
scroll to position [934, 0]
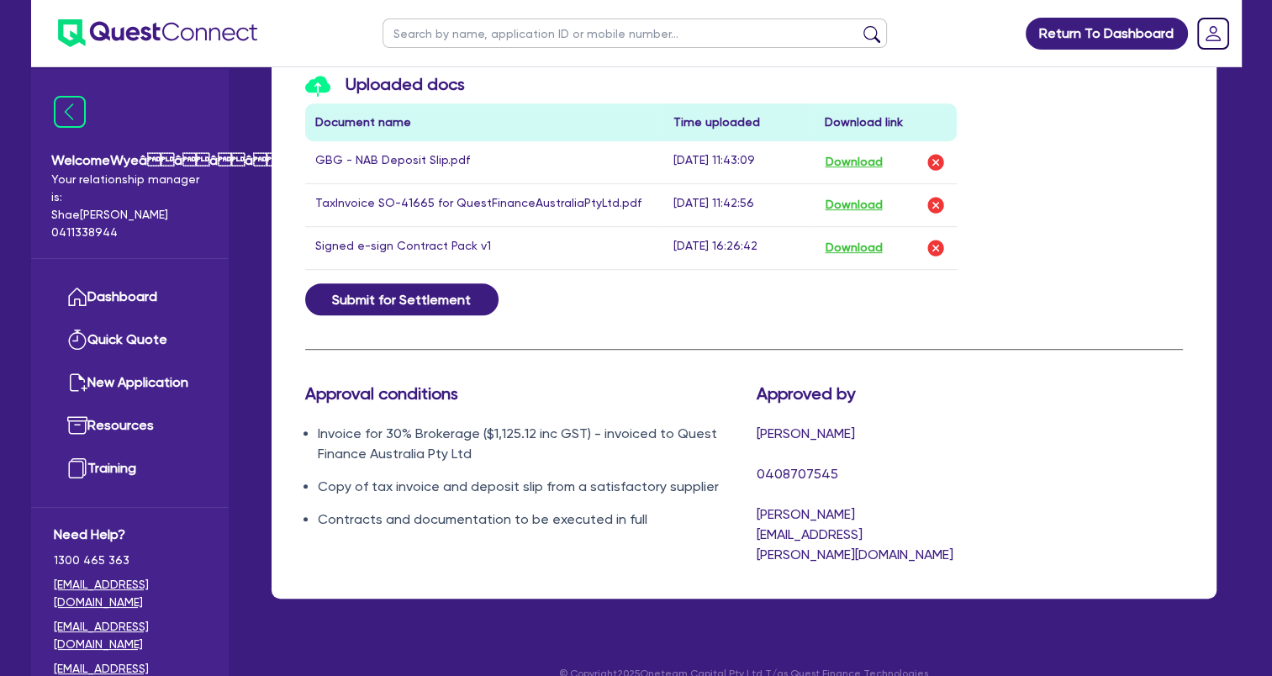
click at [214, 46] on img at bounding box center [157, 33] width 199 height 28
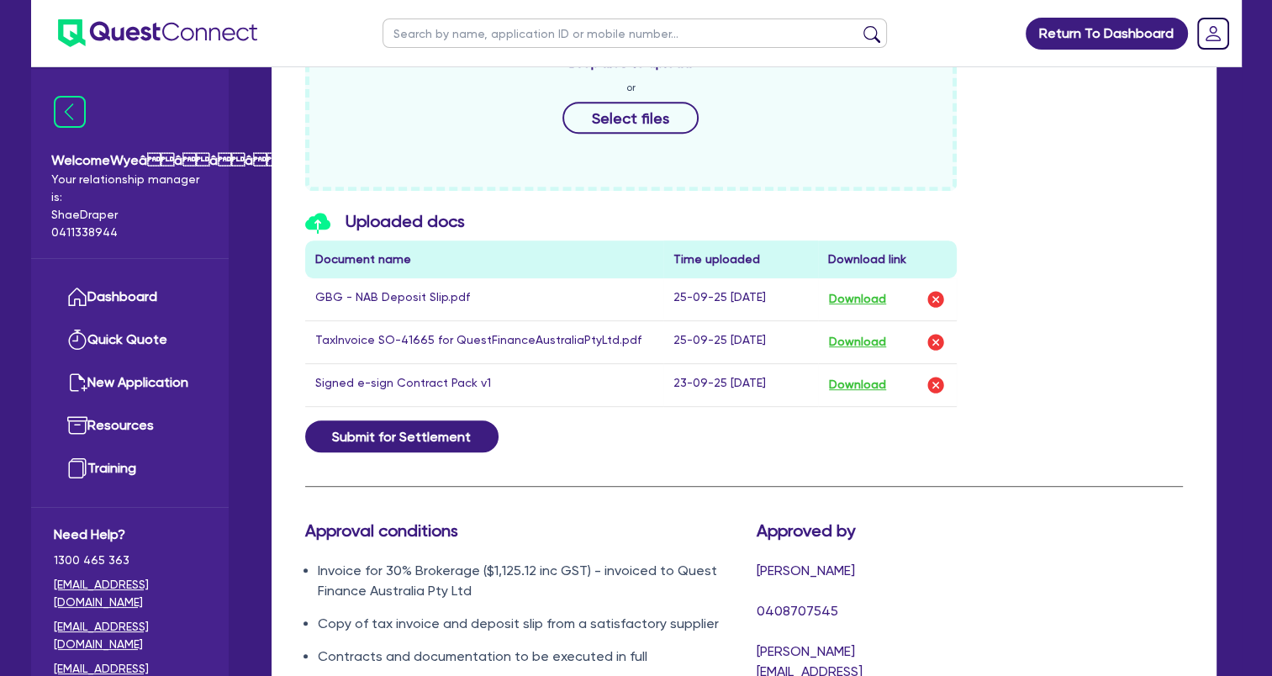
scroll to position [934, 0]
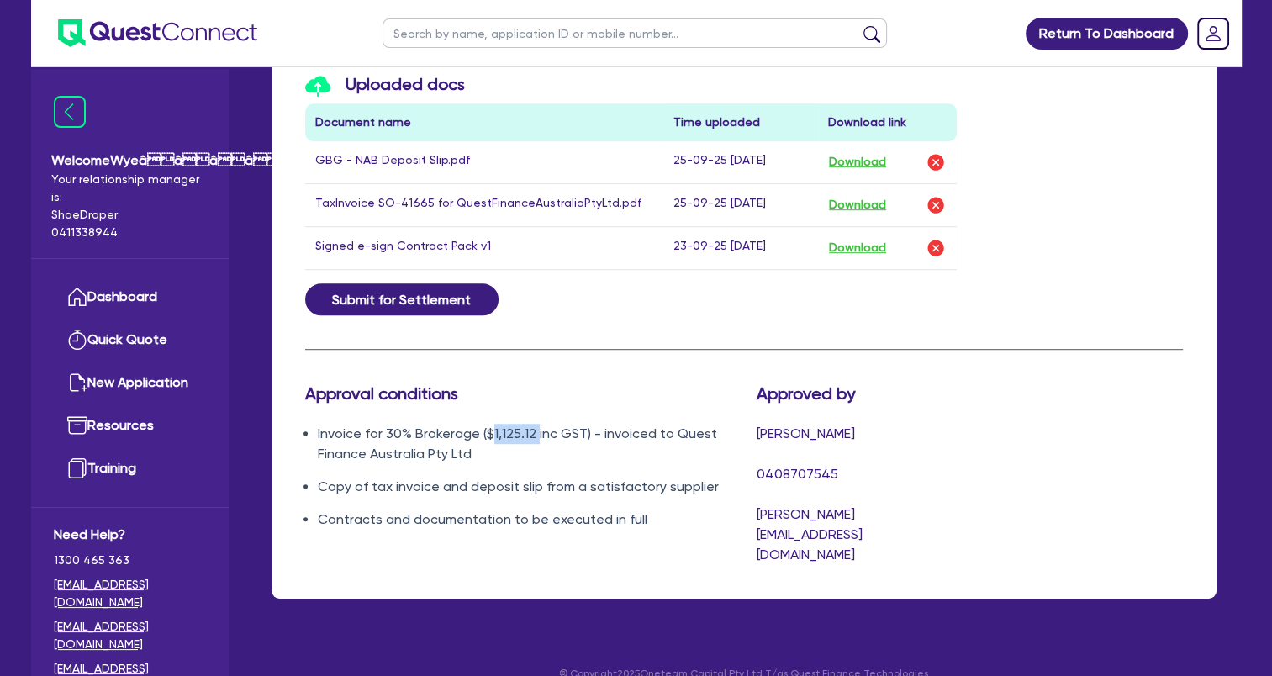
drag, startPoint x: 488, startPoint y: 426, endPoint x: 535, endPoint y: 430, distance: 46.4
click at [535, 430] on li "Invoice for 30% Brokerage ($1,125.12 inc GST) - invoiced to Quest Finance Austr…" at bounding box center [525, 444] width 414 height 40
copy li "1,125.12"
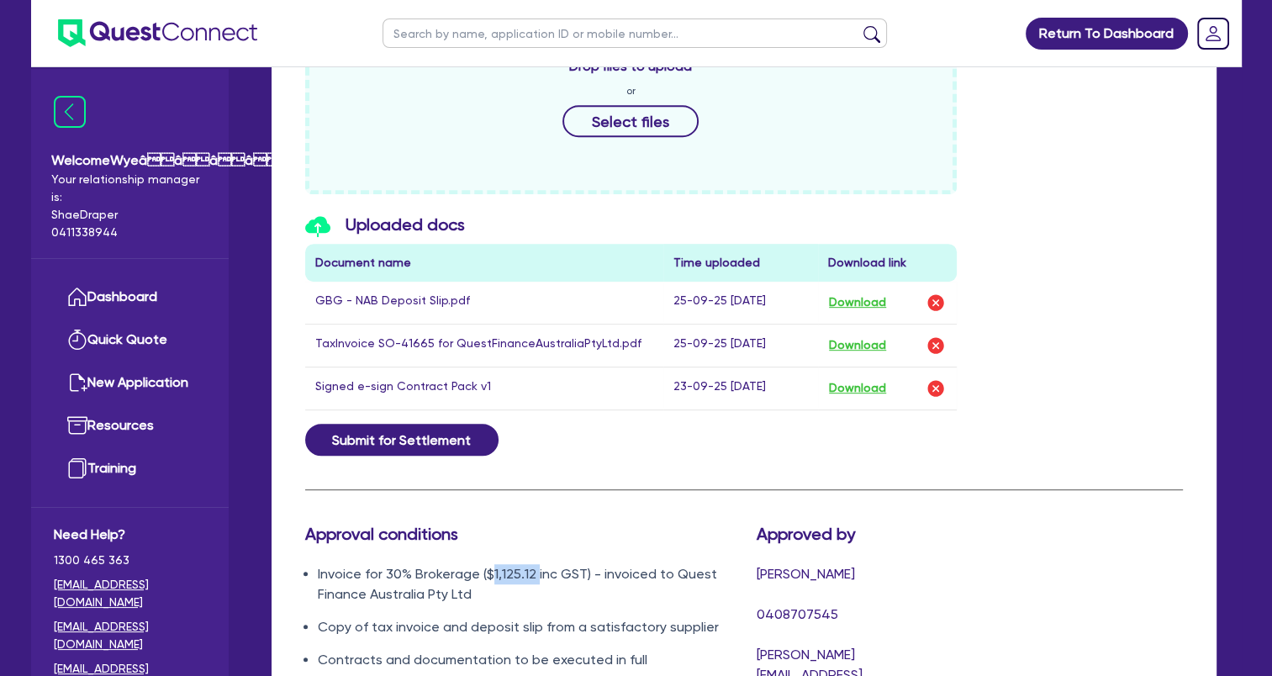
scroll to position [682, 0]
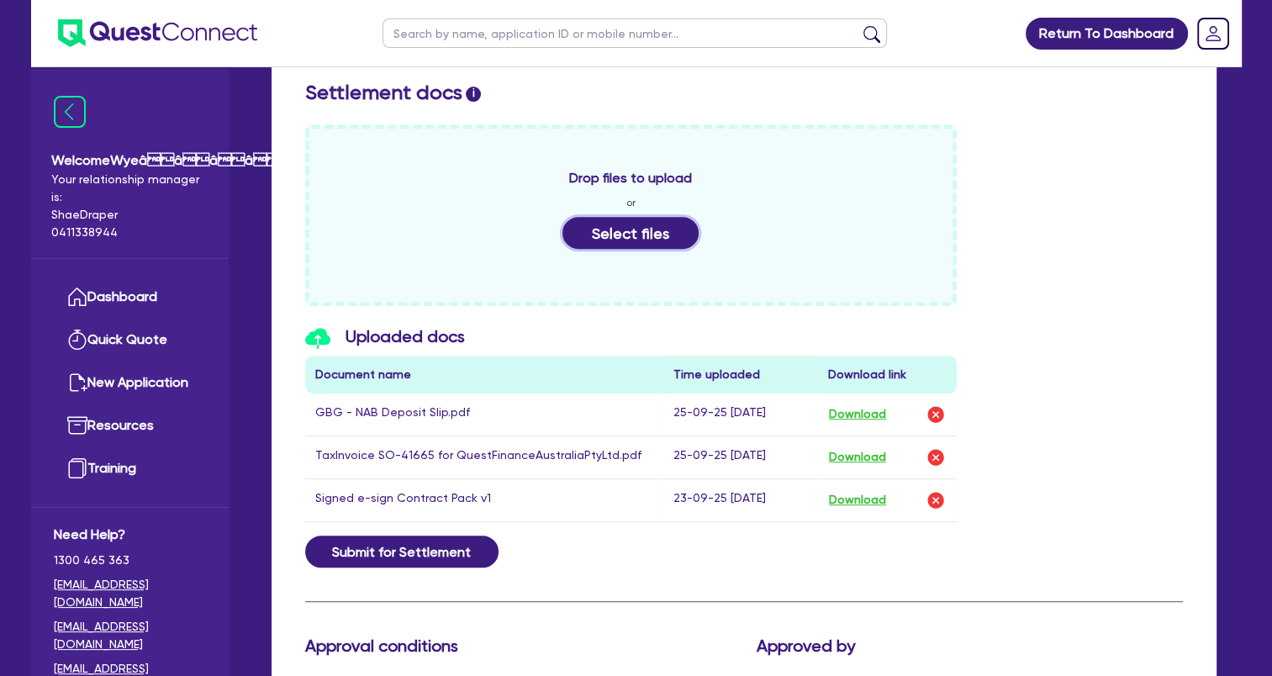
click at [620, 232] on button "Select files" at bounding box center [630, 233] width 136 height 32
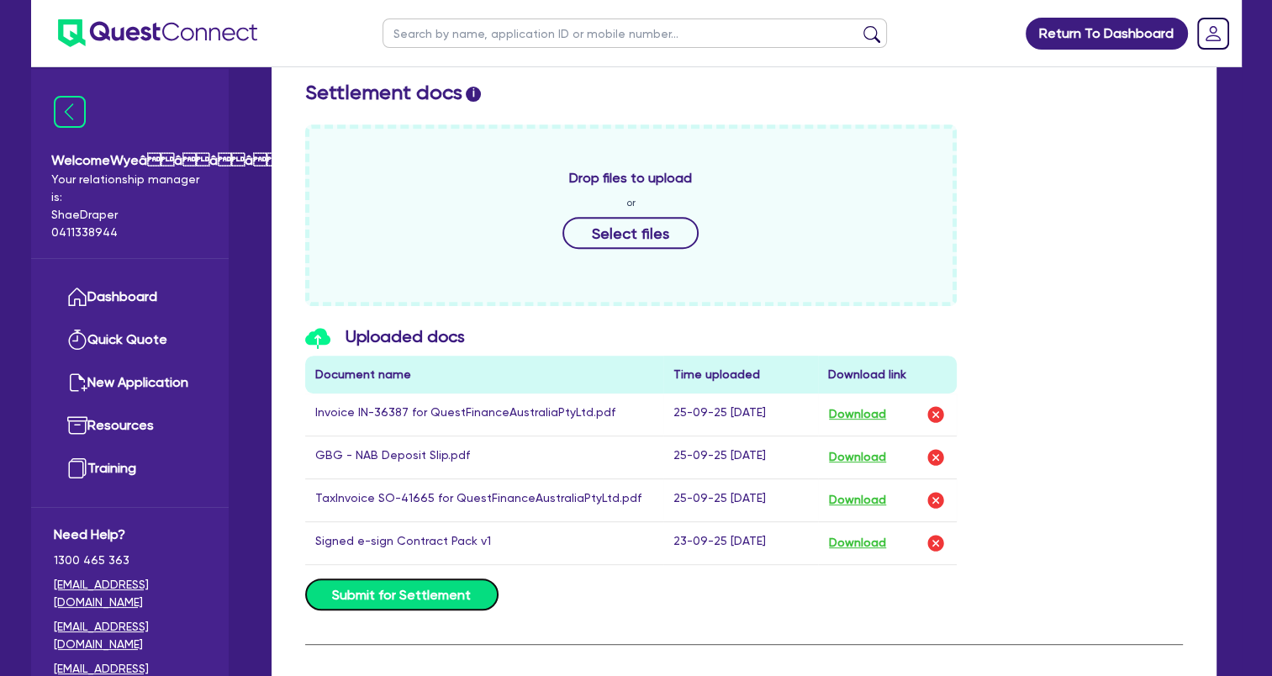
click at [427, 585] on button "Submit for Settlement" at bounding box center [401, 594] width 193 height 32
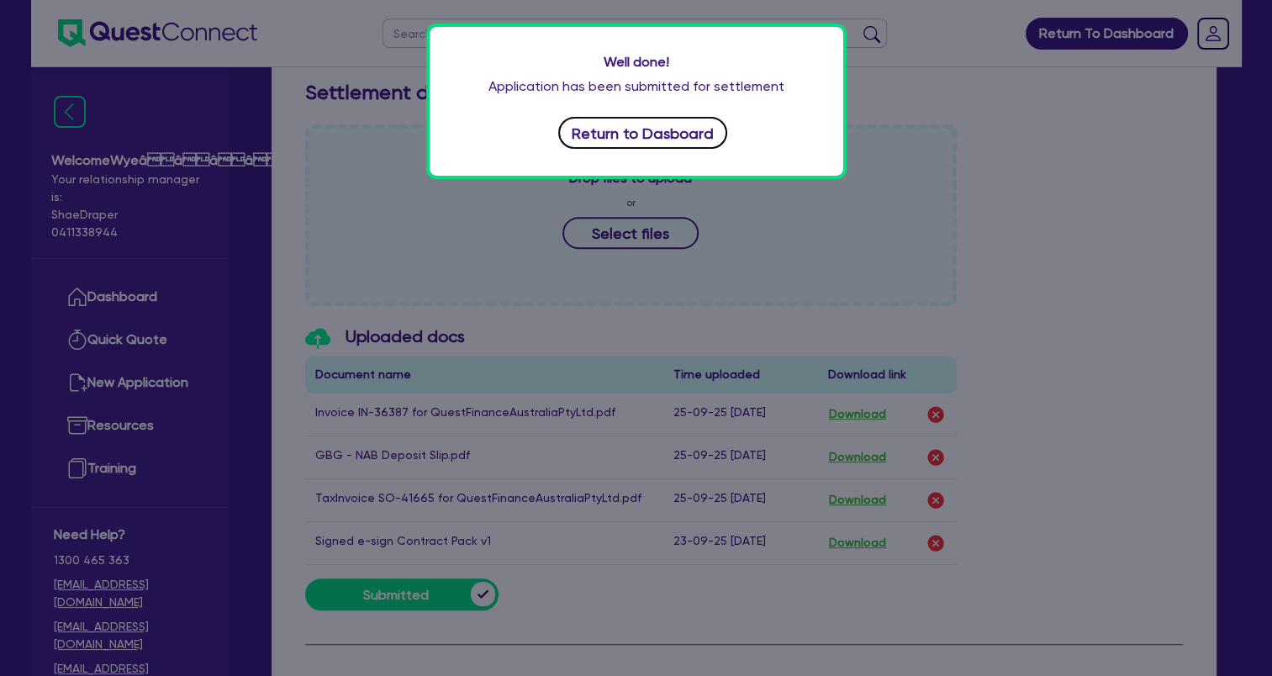
click at [625, 143] on button "Return to Dasboard" at bounding box center [643, 133] width 170 height 32
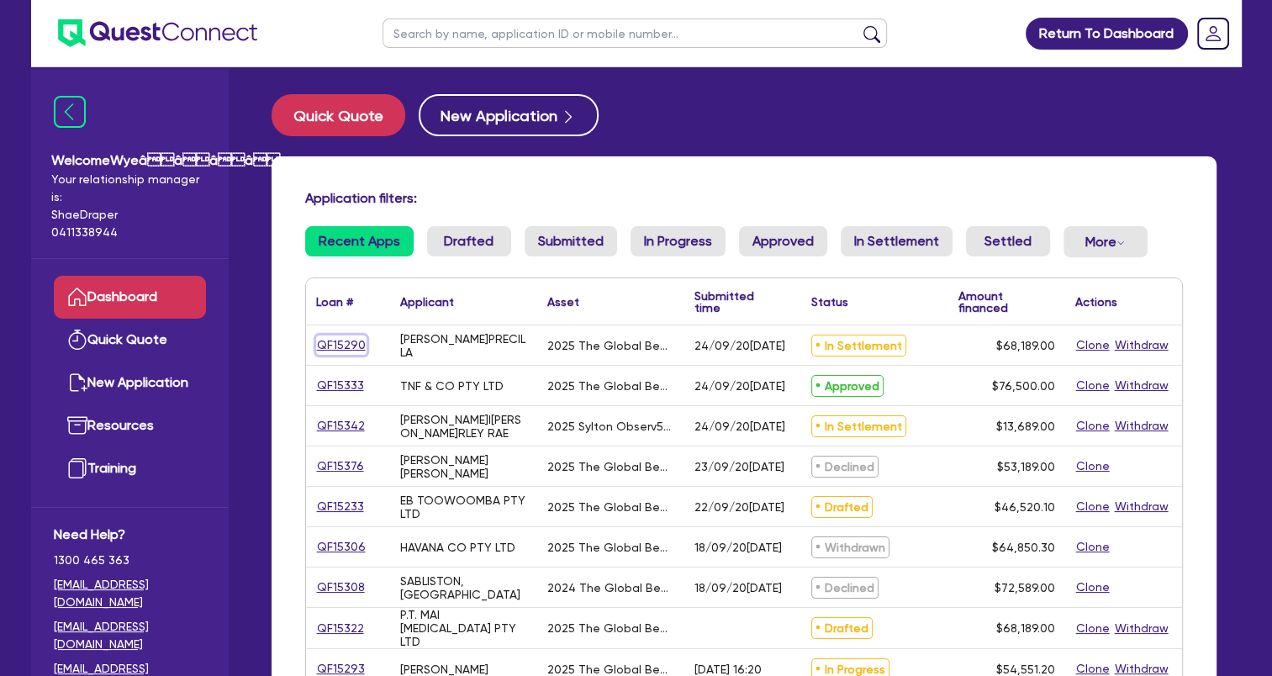
click at [338, 345] on link "QF15290" at bounding box center [341, 344] width 50 height 19
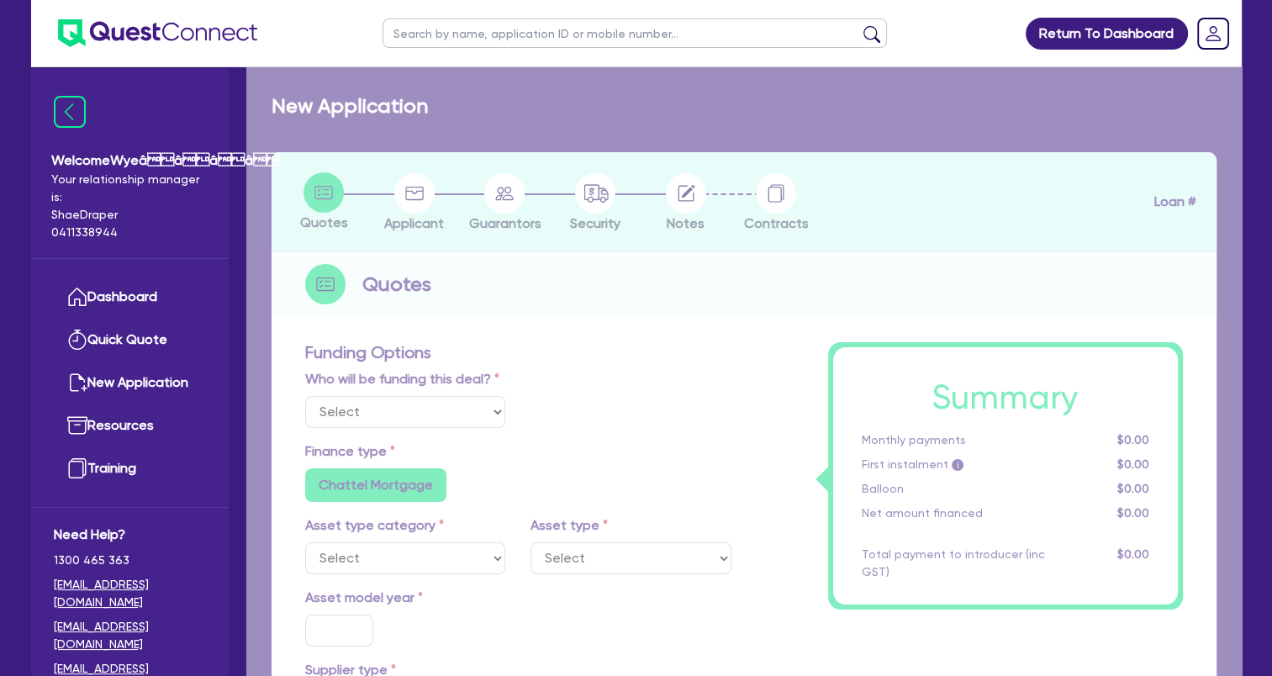
select select "Quest Finance - Own Book"
select select "TERTIARY_ASSETS"
type input "2025"
type input "68,189"
type input "5"
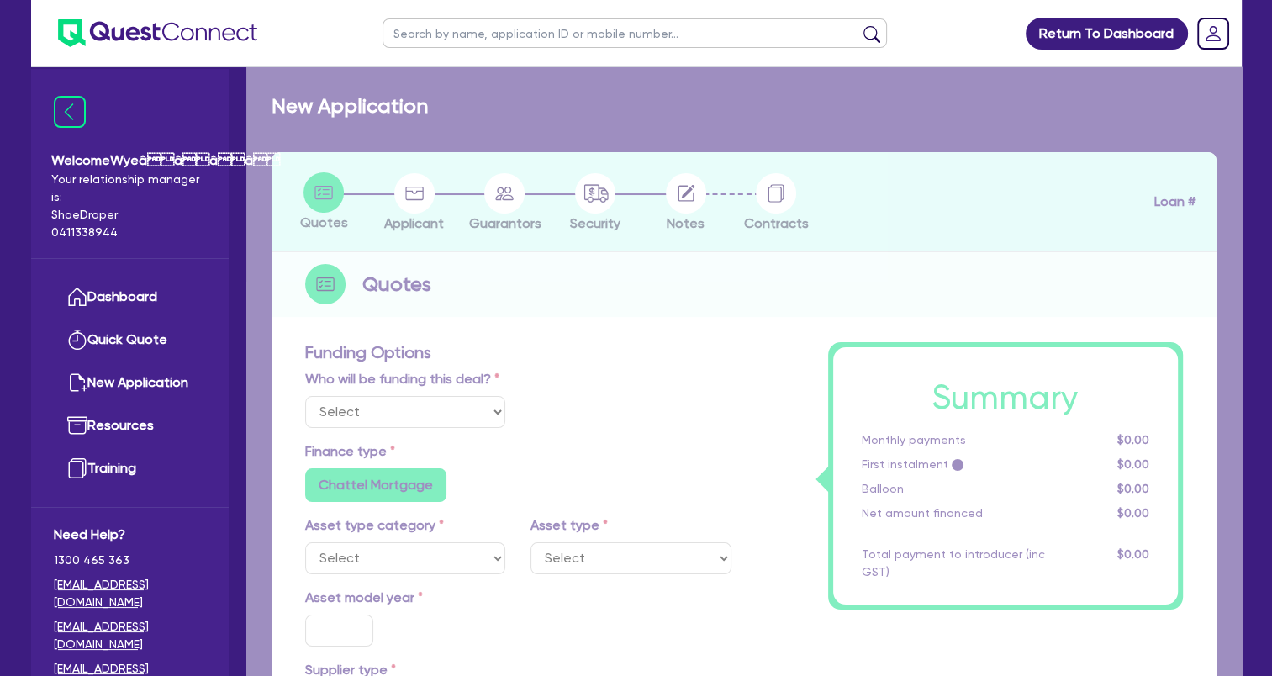
type input "3,409.45"
type input "17.95"
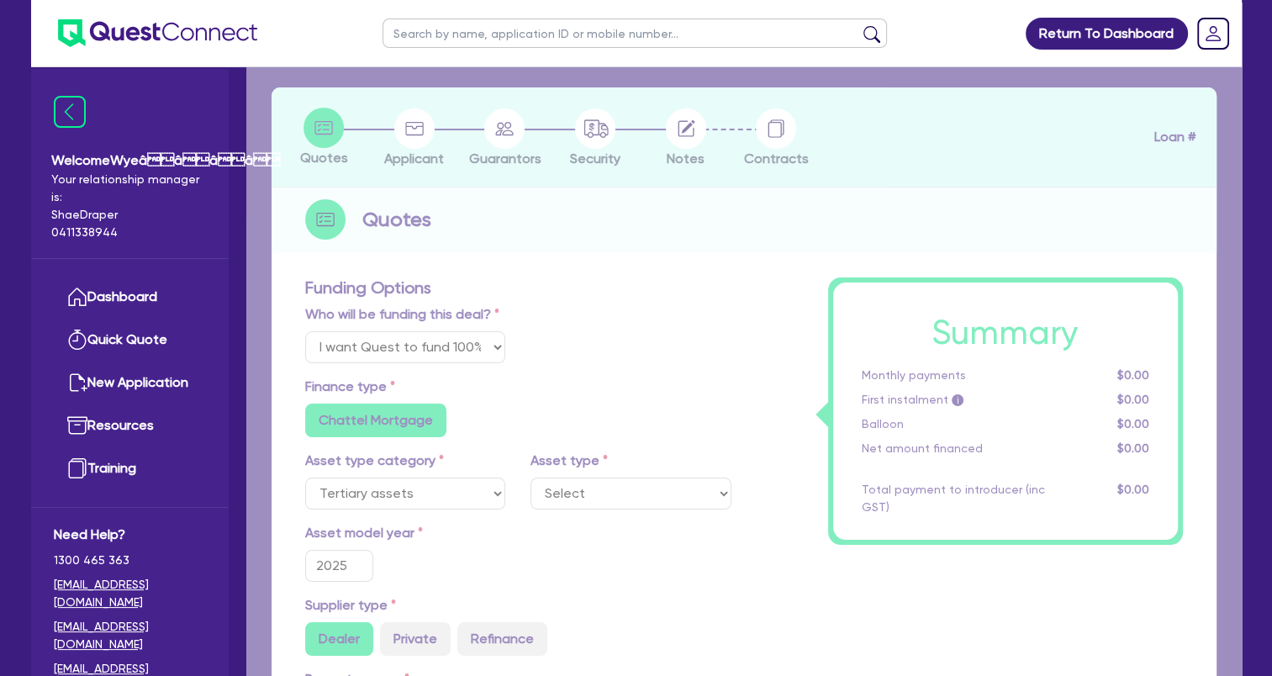
select select "BEAUTY_EQUIPMENT"
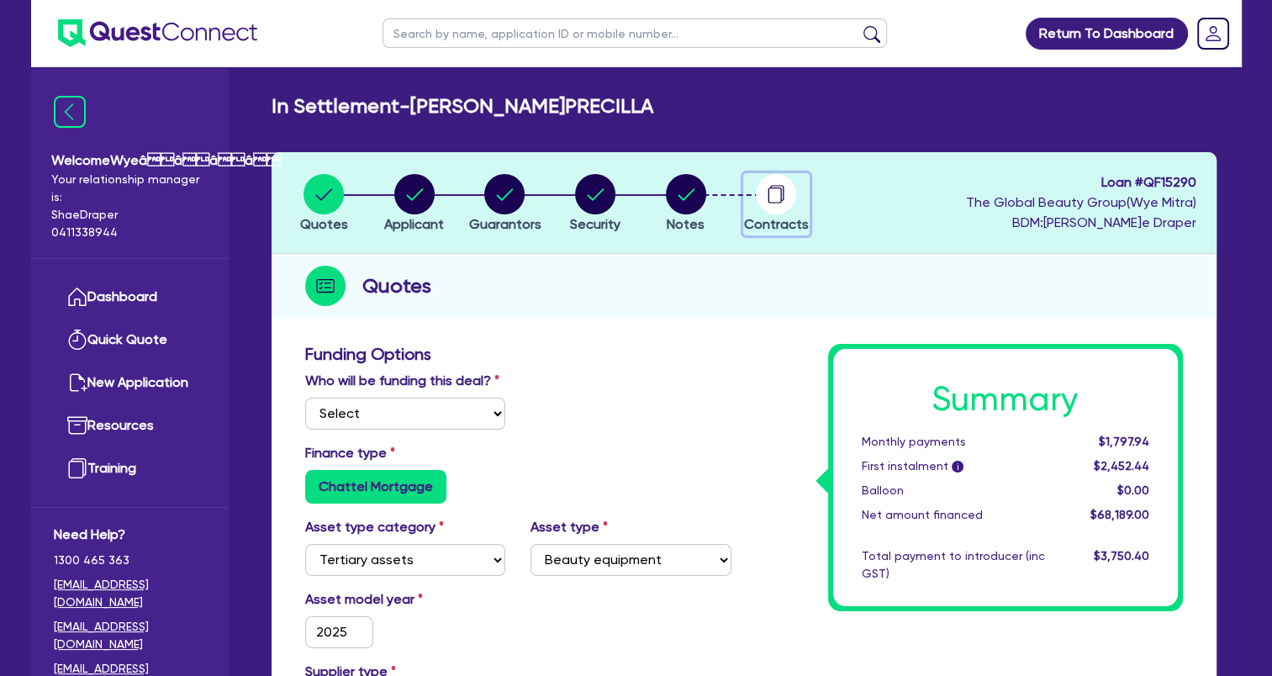
click at [773, 205] on circle "button" at bounding box center [776, 194] width 40 height 40
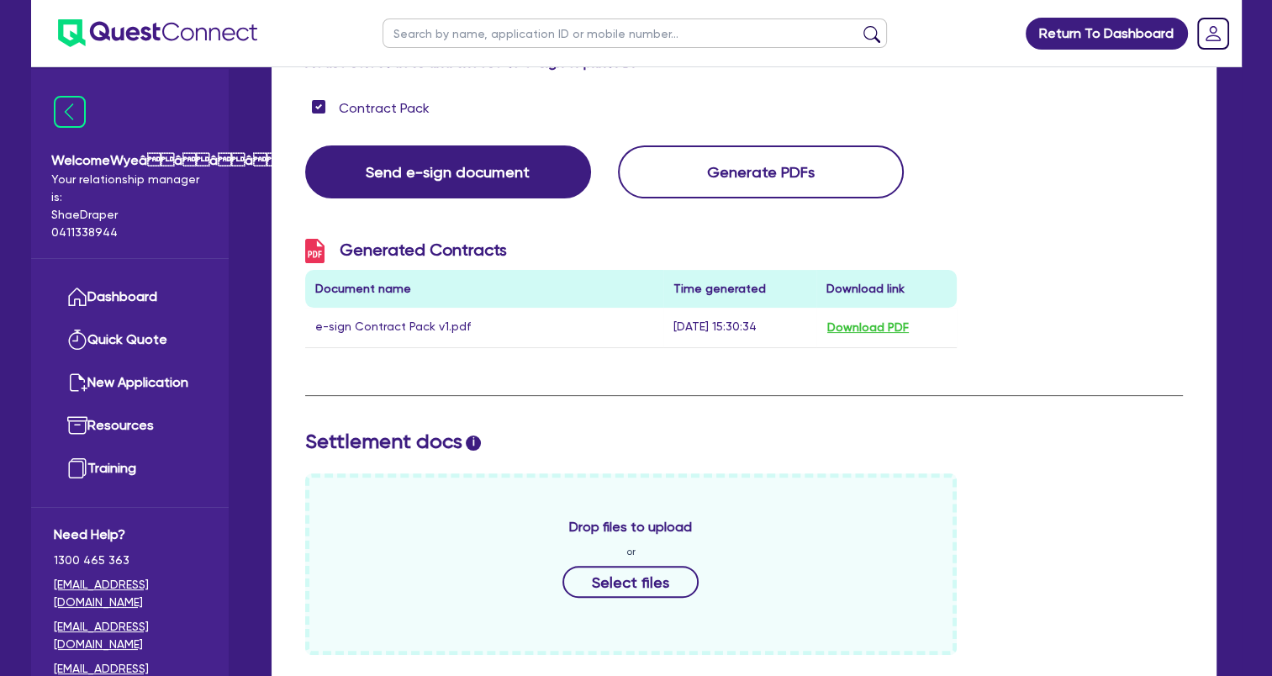
scroll to position [84, 0]
